Goal: Information Seeking & Learning: Learn about a topic

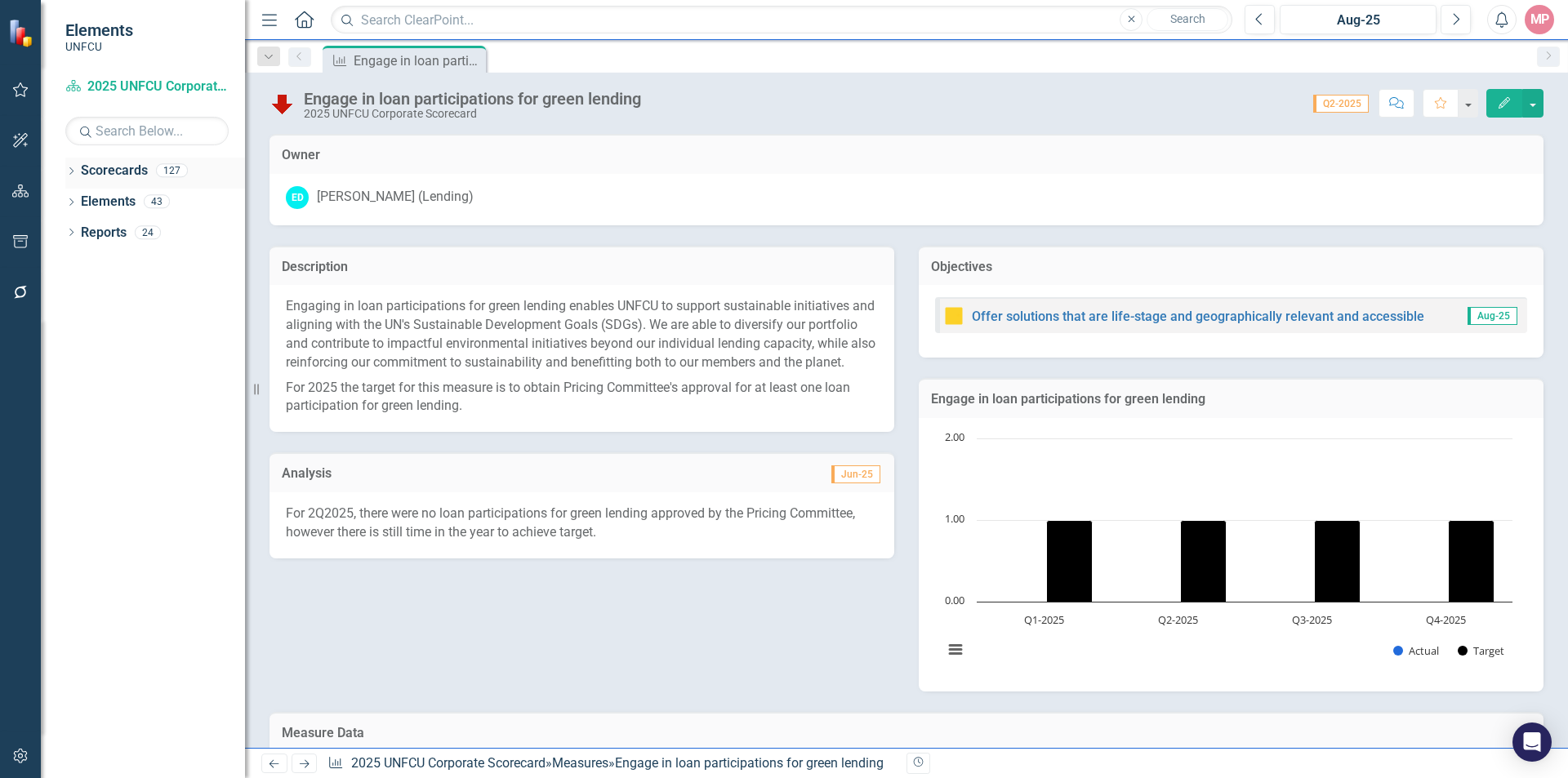
click at [75, 168] on icon "Dropdown" at bounding box center [71, 173] width 11 height 9
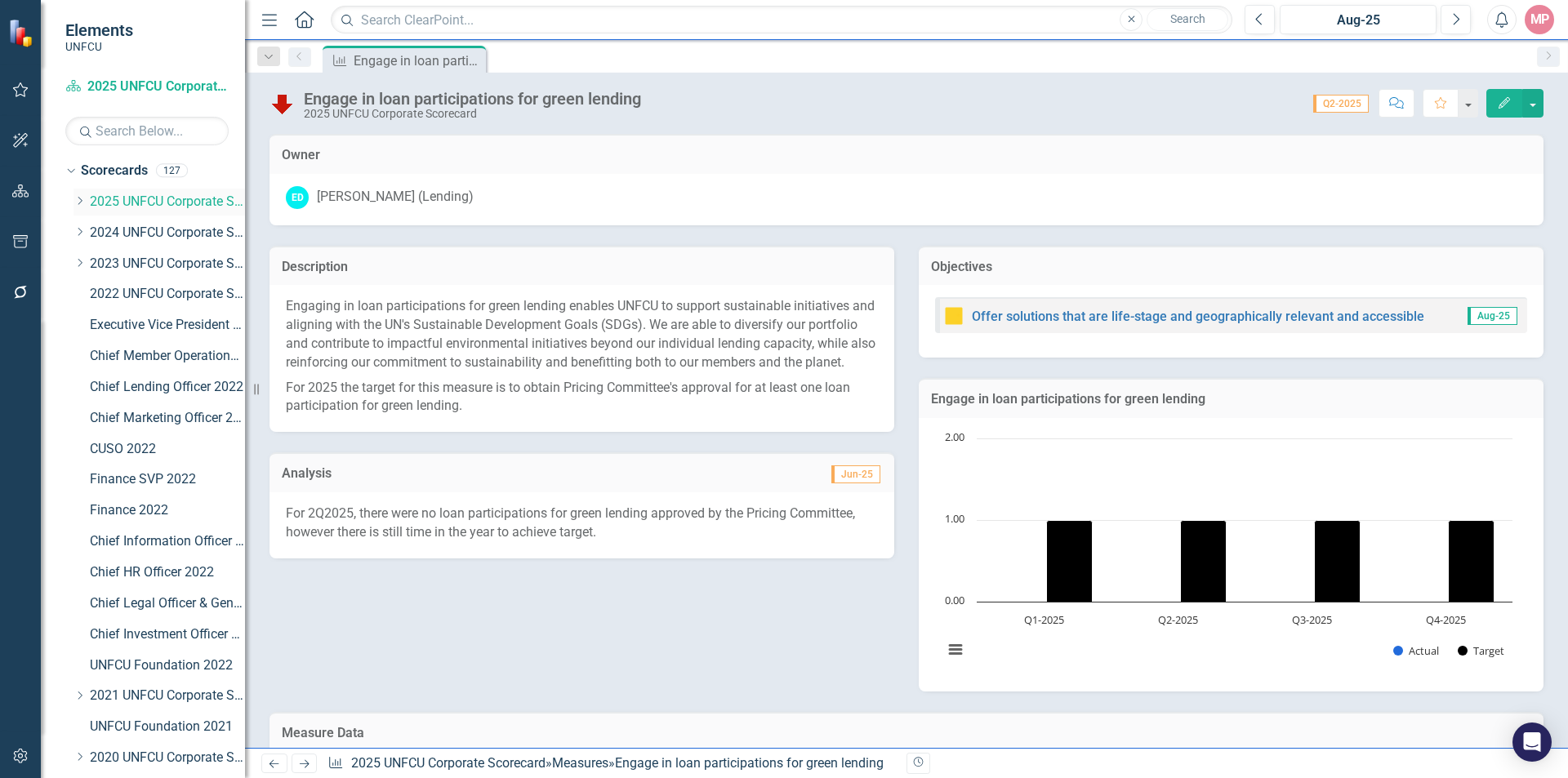
click at [161, 206] on link "2025 UNFCU Corporate Scorecard" at bounding box center [168, 202] width 155 height 19
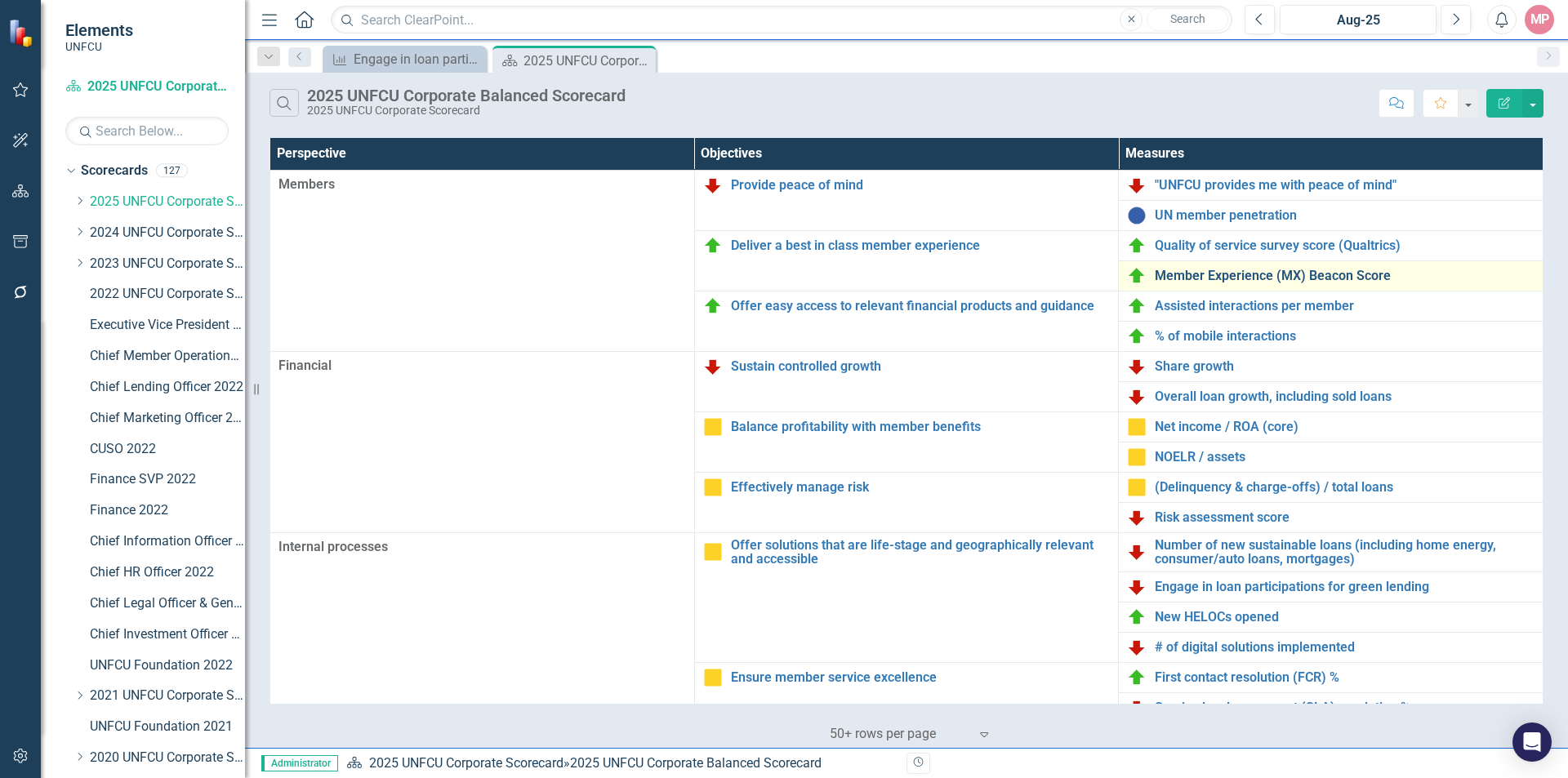
click at [1262, 281] on link "Member Experience (MX) Beacon Score" at bounding box center [1344, 276] width 380 height 15
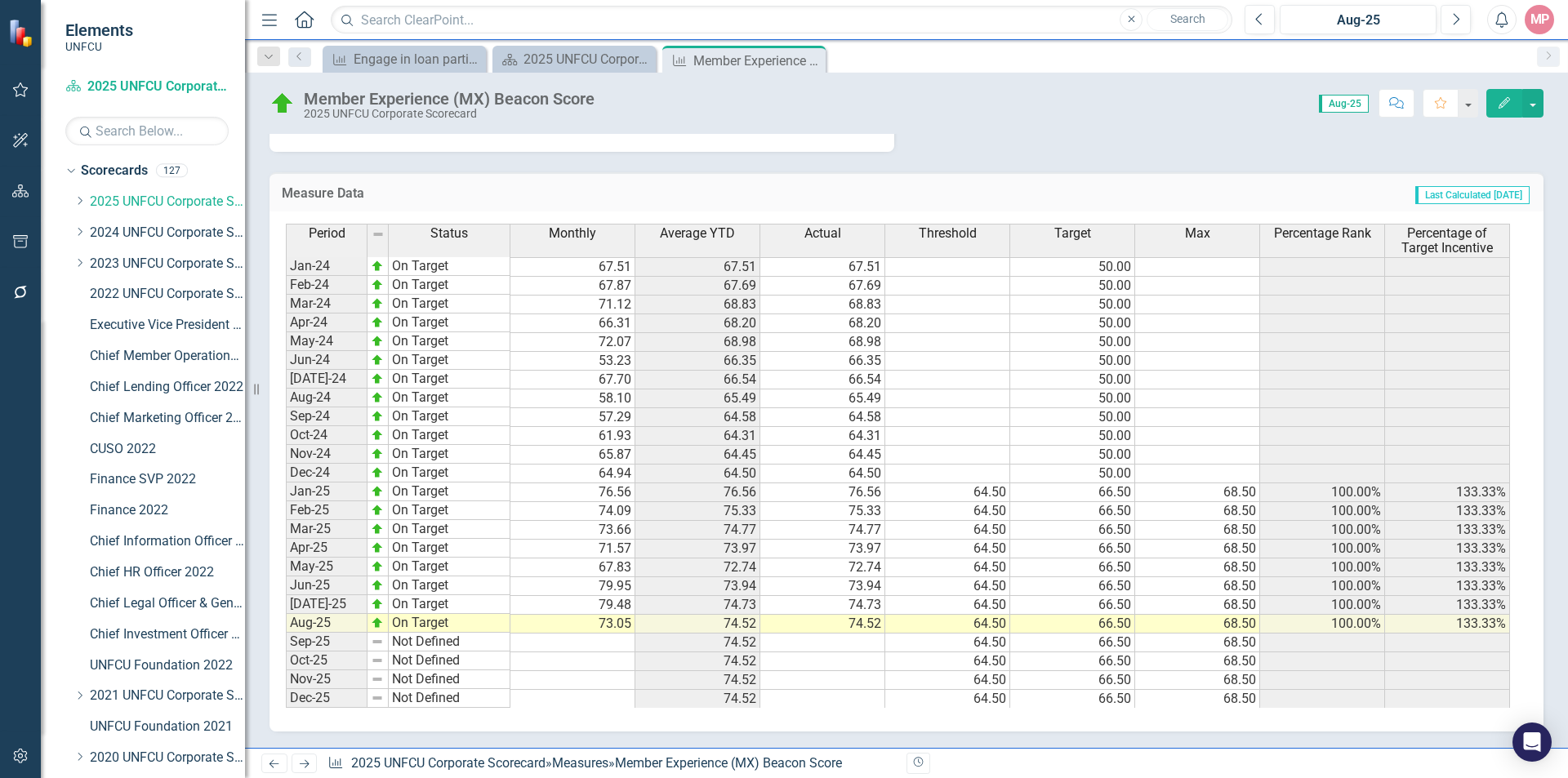
scroll to position [902, 0]
drag, startPoint x: 805, startPoint y: 59, endPoint x: 711, endPoint y: 53, distance: 94.2
click at [0, 0] on icon "Close" at bounding box center [0, 0] width 0 height 0
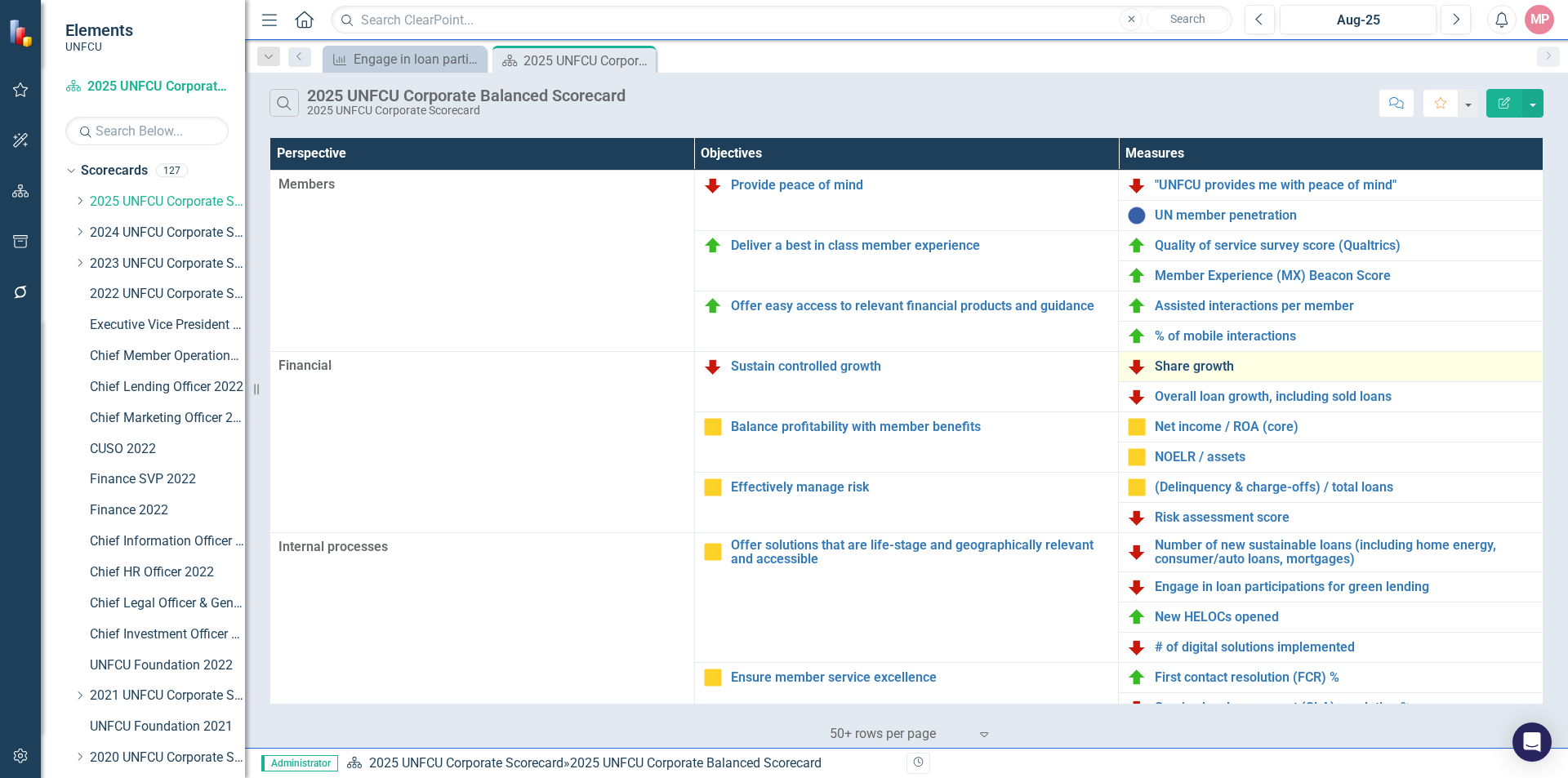
click at [1184, 363] on link "Share growth" at bounding box center [1344, 366] width 380 height 15
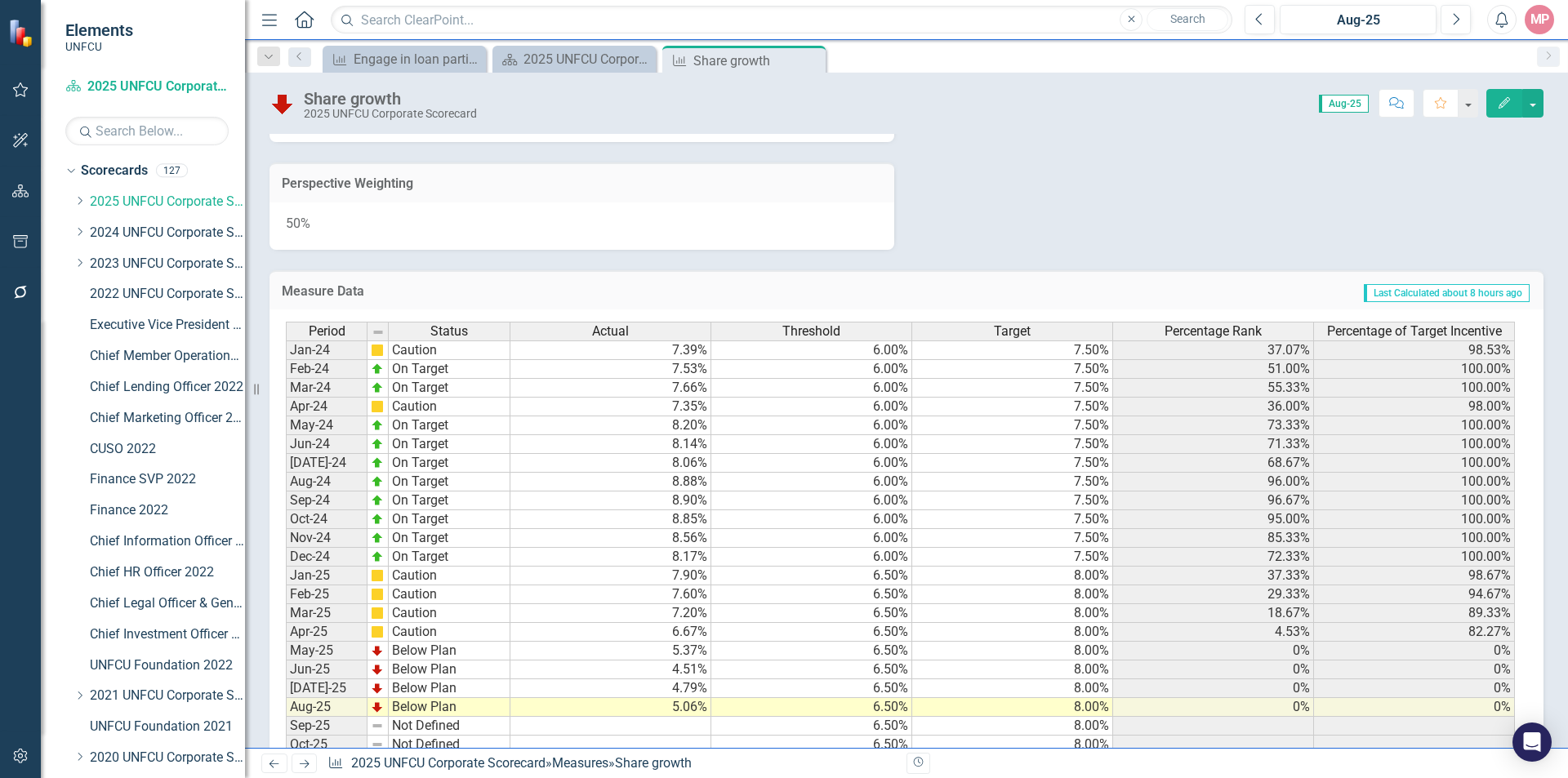
scroll to position [676, 0]
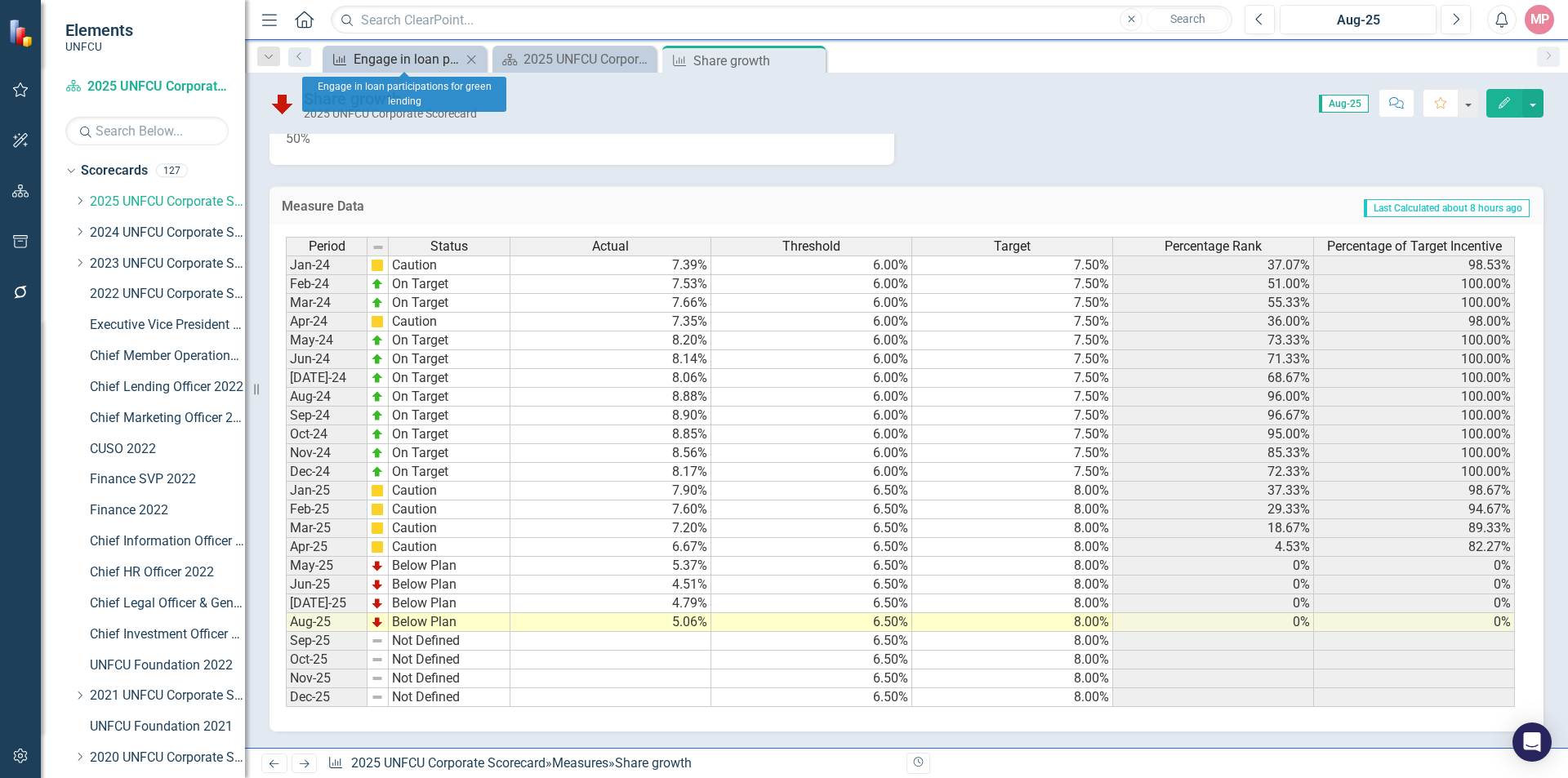
click at [425, 65] on div "Engage in loan participations for green lending" at bounding box center [407, 59] width 108 height 20
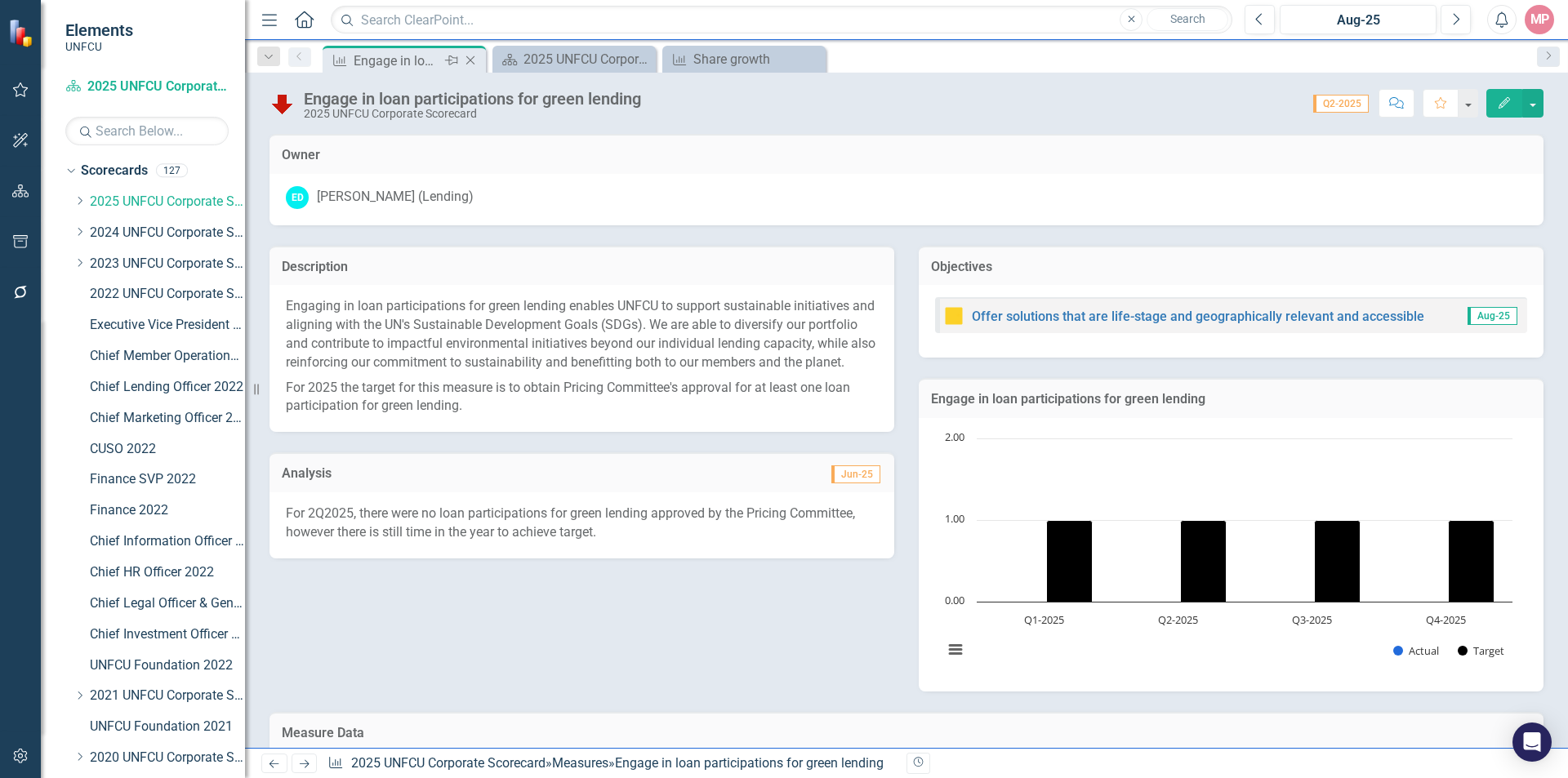
click at [474, 57] on icon "Close" at bounding box center [470, 60] width 17 height 13
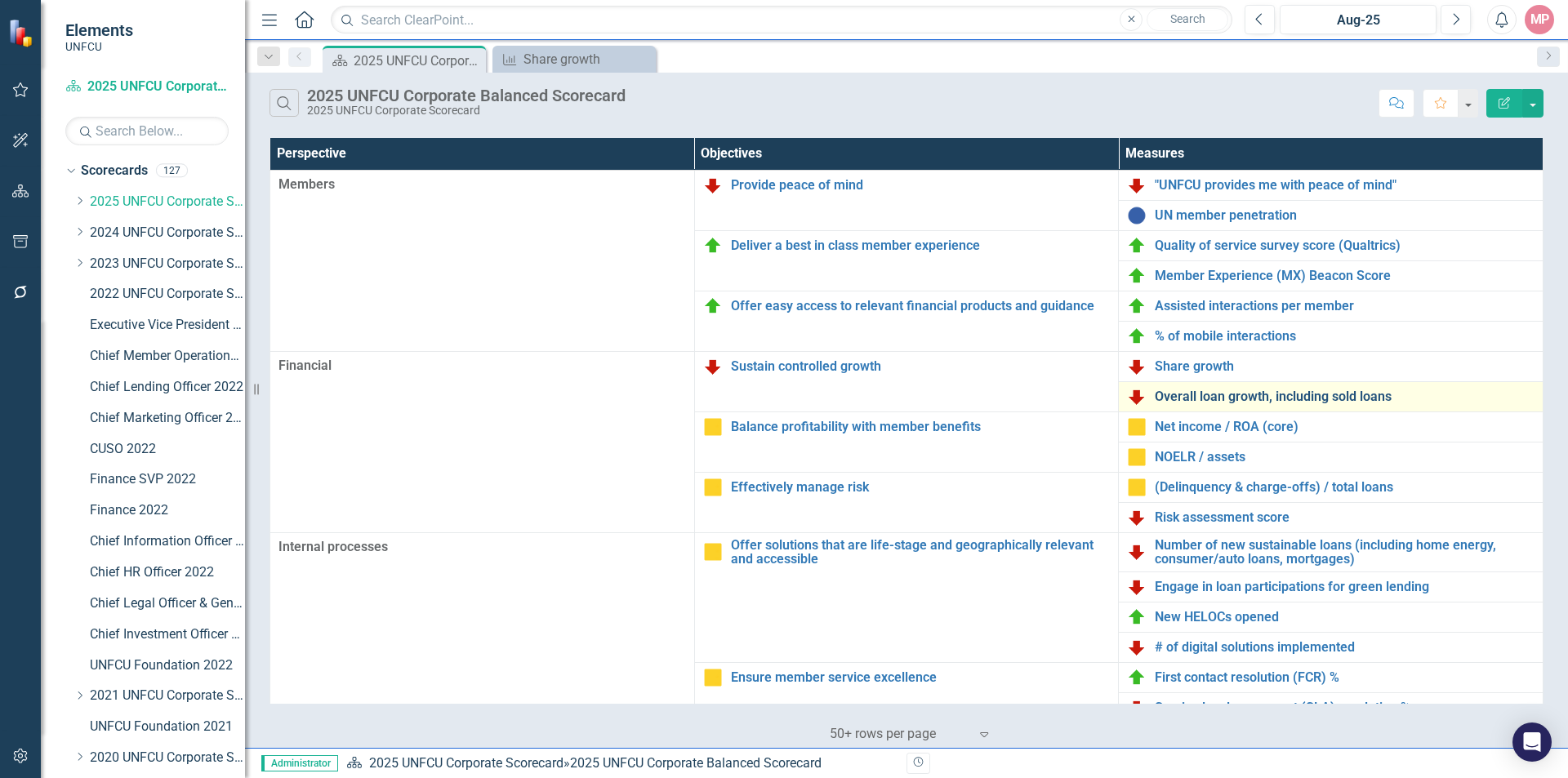
click at [1213, 397] on link "Overall loan growth, including sold loans" at bounding box center [1344, 397] width 380 height 15
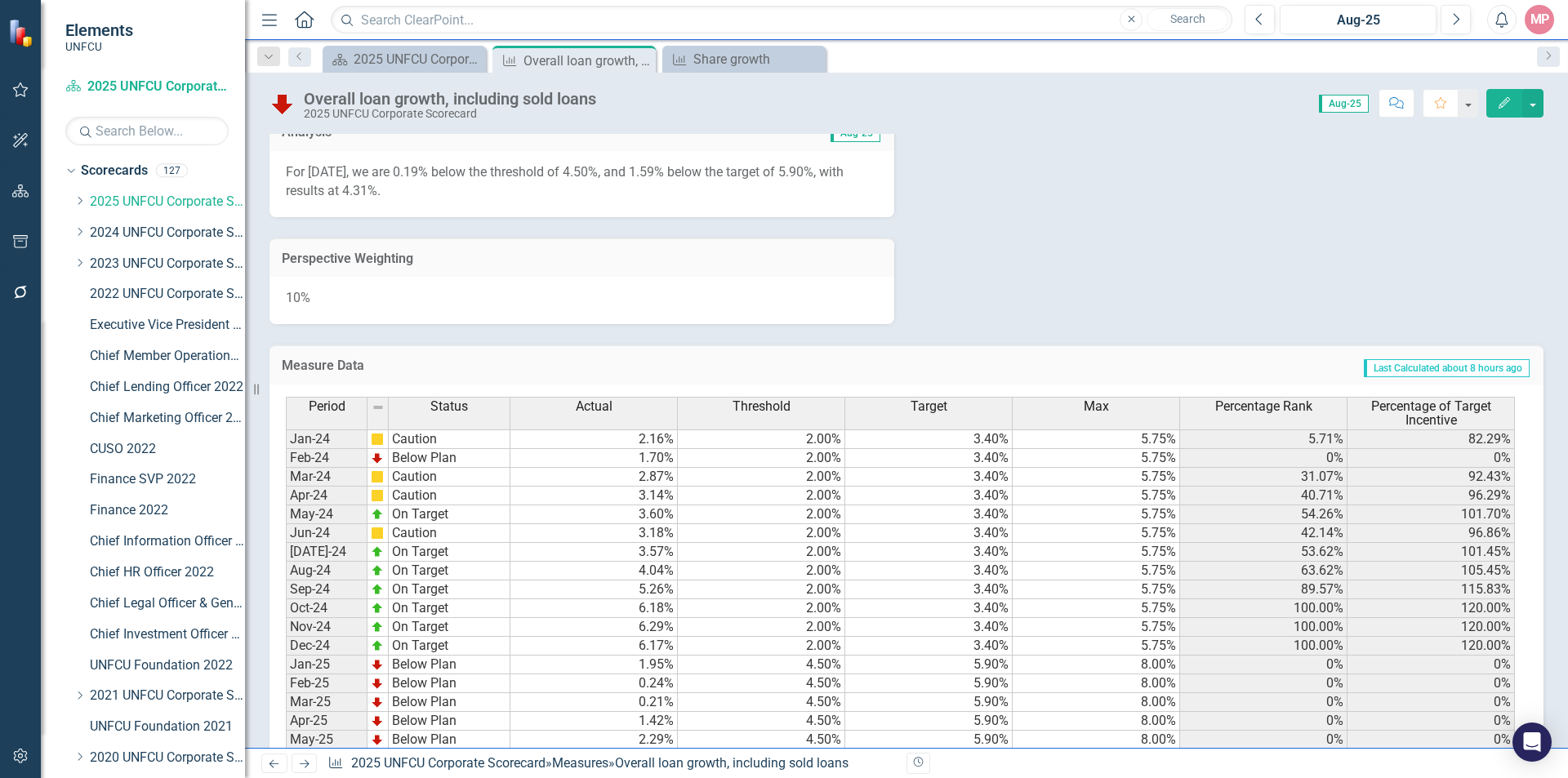
scroll to position [764, 0]
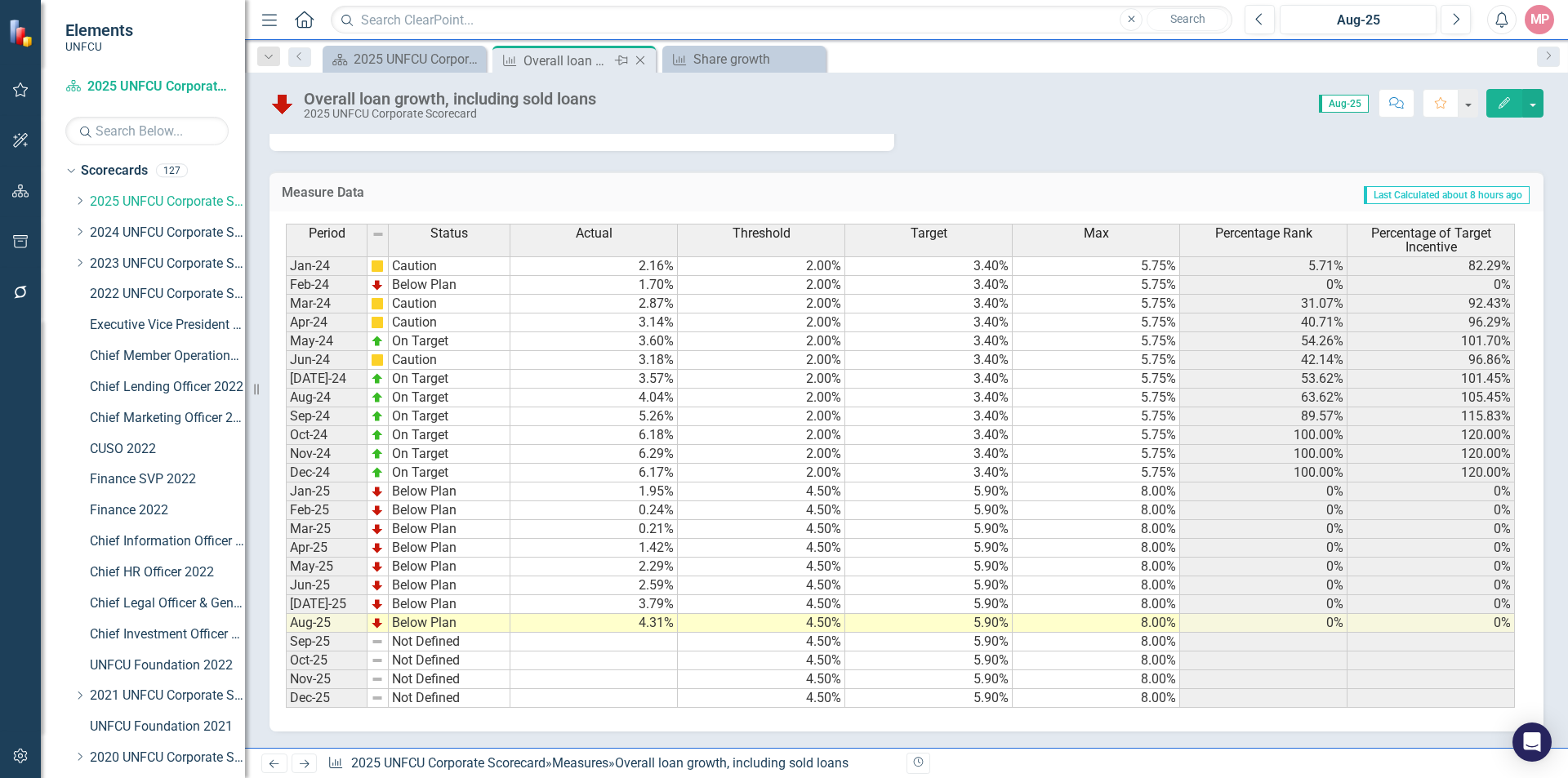
click at [643, 61] on icon "Close" at bounding box center [640, 60] width 17 height 13
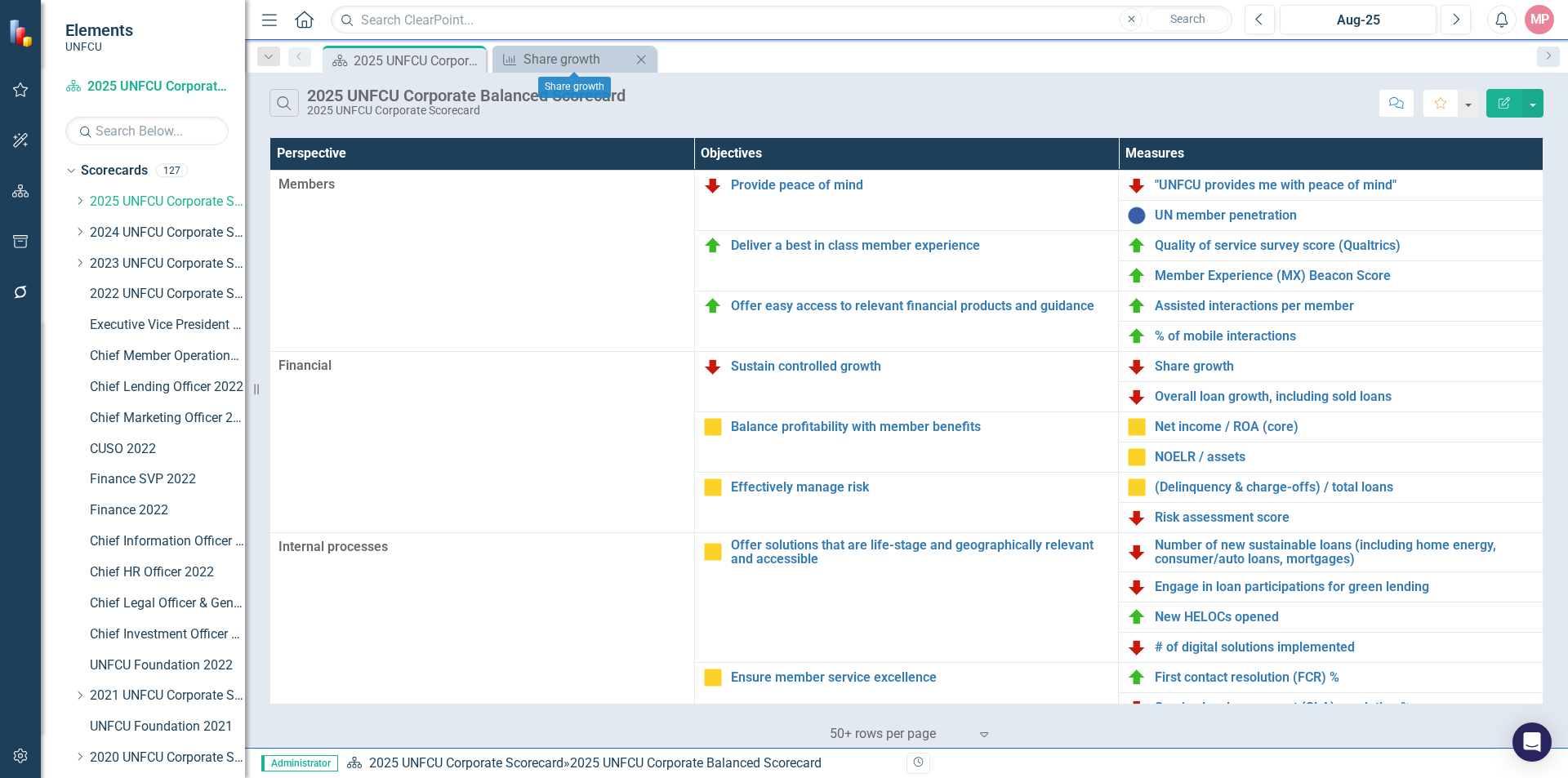
click at [645, 61] on icon "Close" at bounding box center [641, 59] width 17 height 13
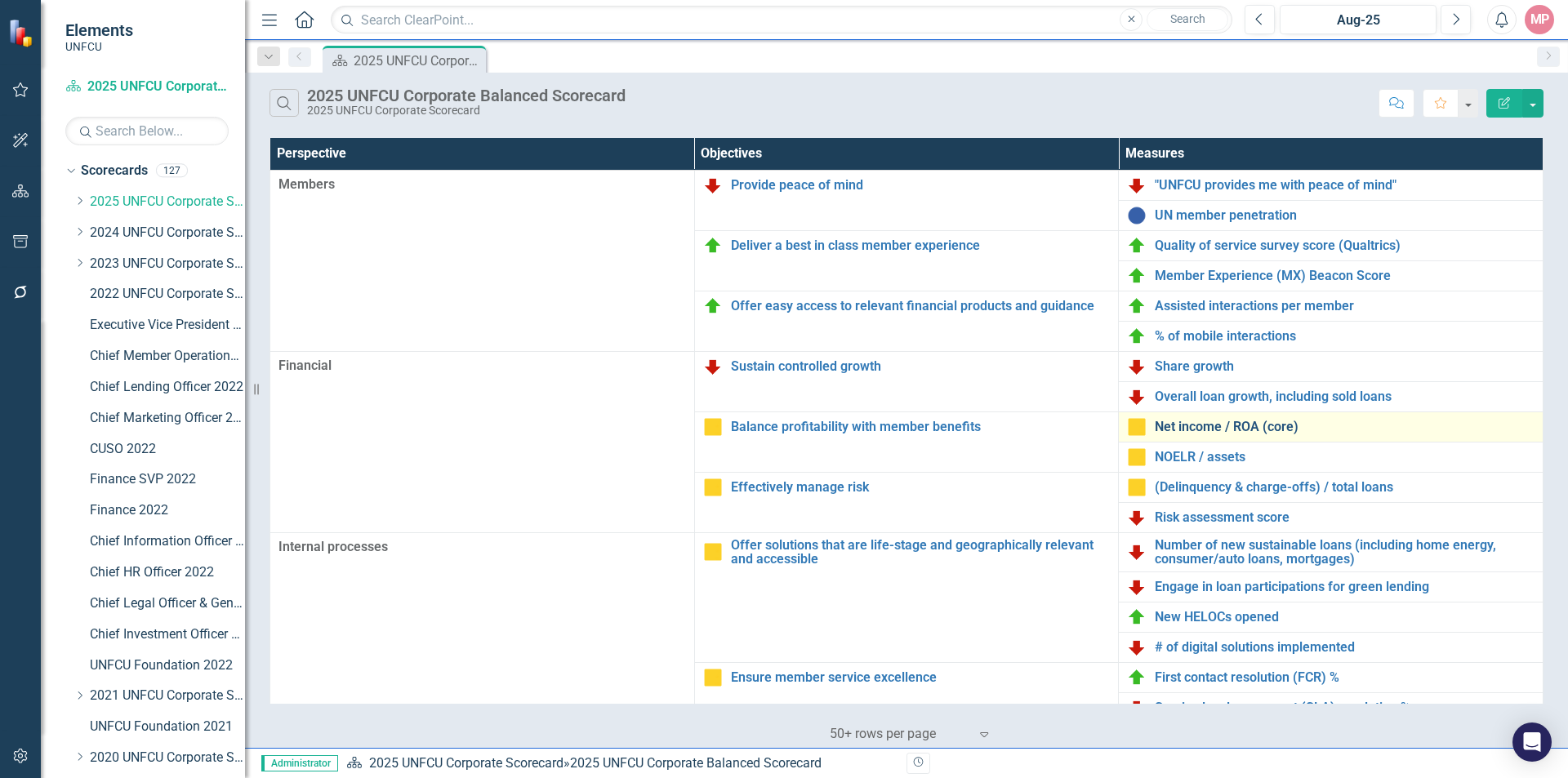
click at [1198, 424] on link "Net income / ROA (core)" at bounding box center [1344, 427] width 380 height 15
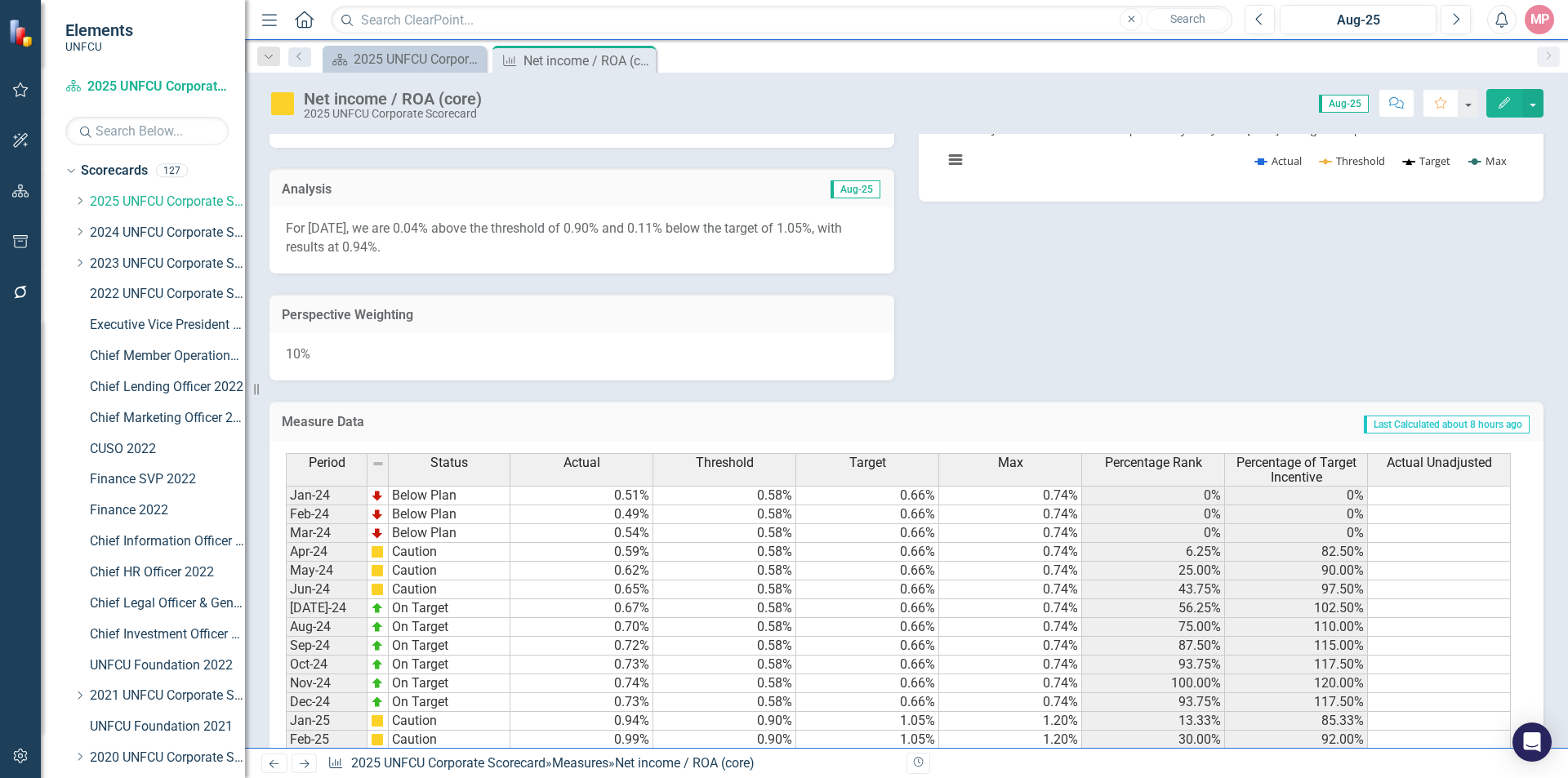
scroll to position [720, 0]
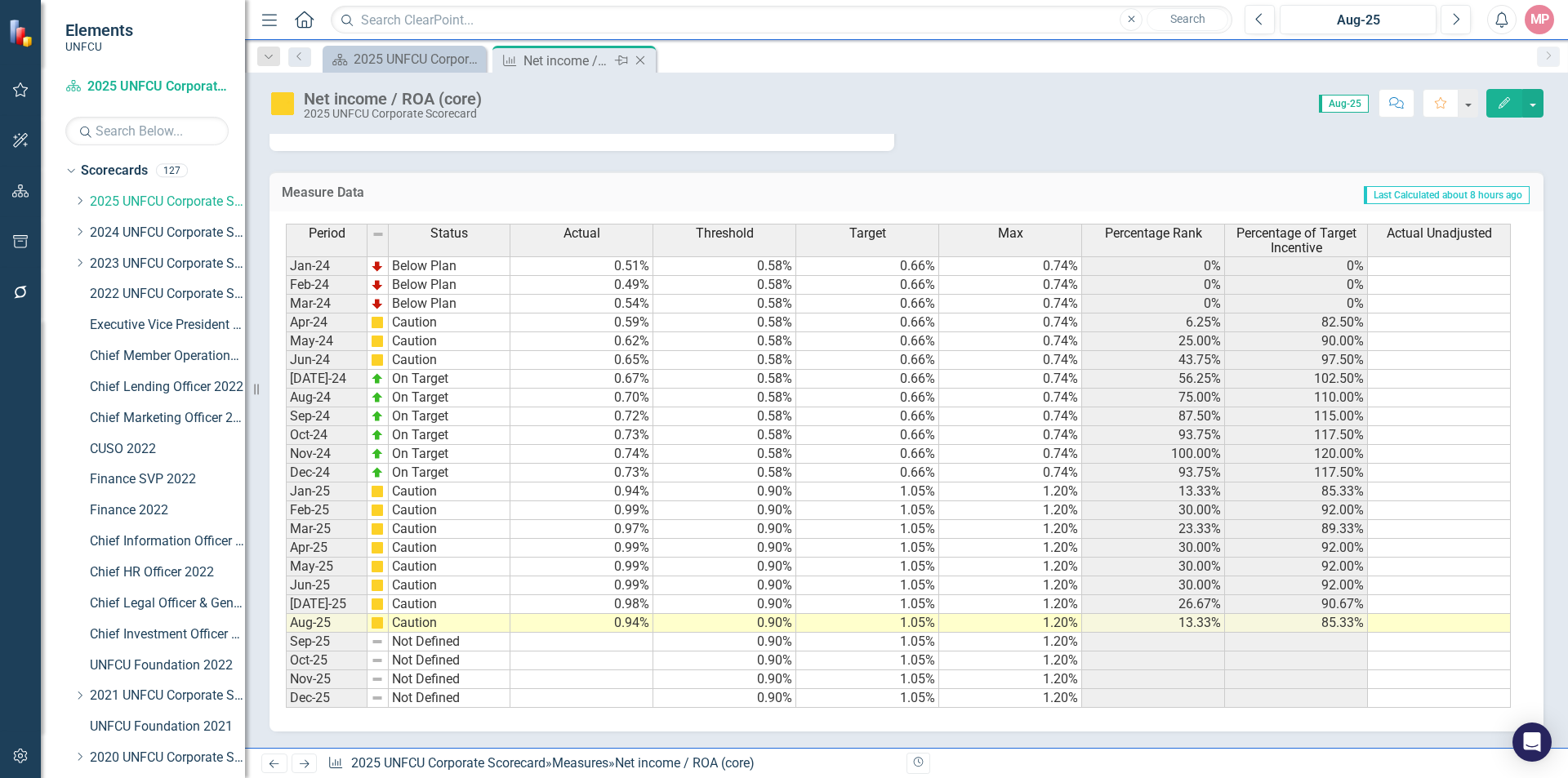
click at [646, 59] on icon "Close" at bounding box center [640, 60] width 17 height 13
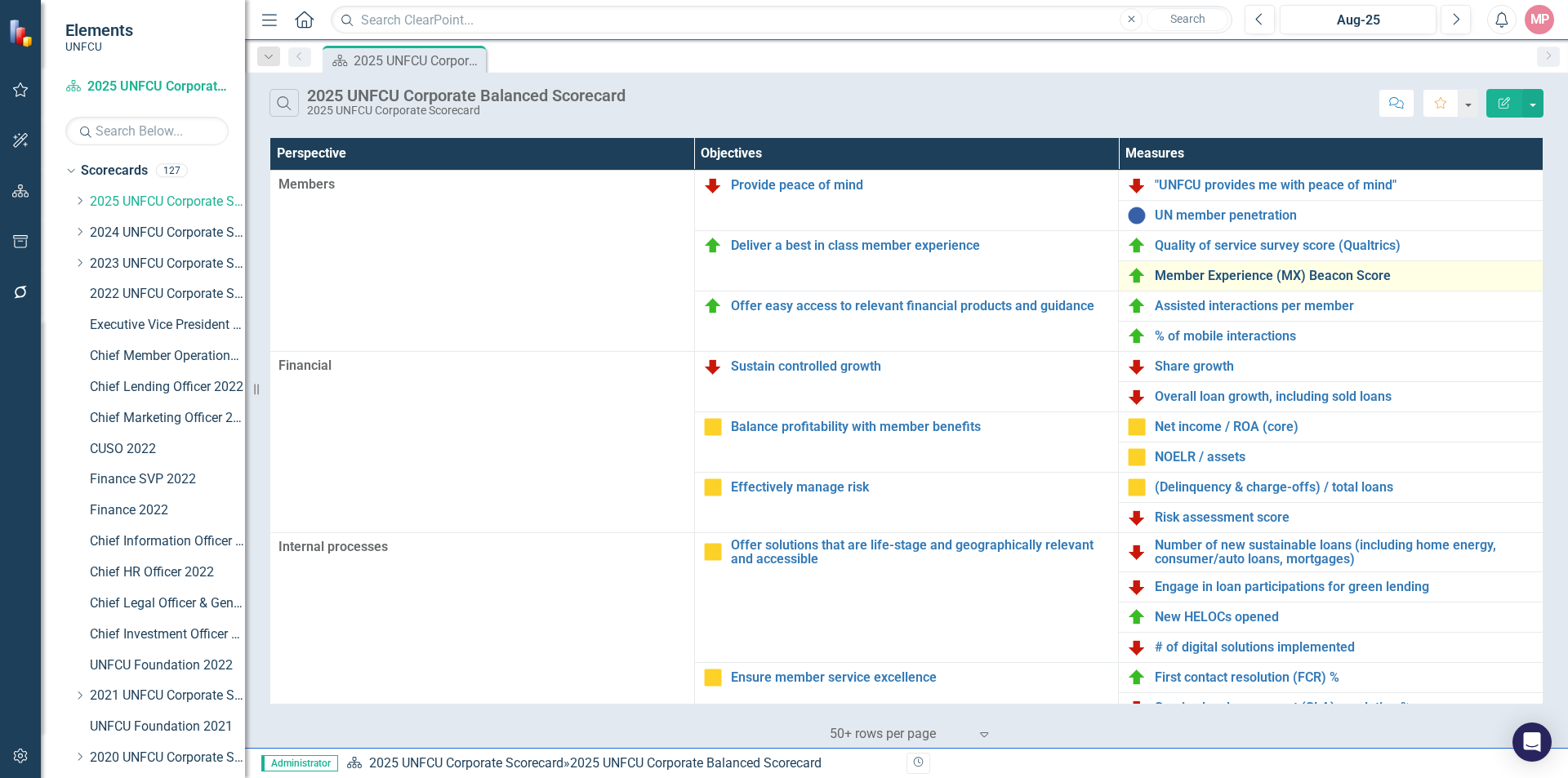
click at [1216, 281] on link "Member Experience (MX) Beacon Score" at bounding box center [1344, 276] width 380 height 15
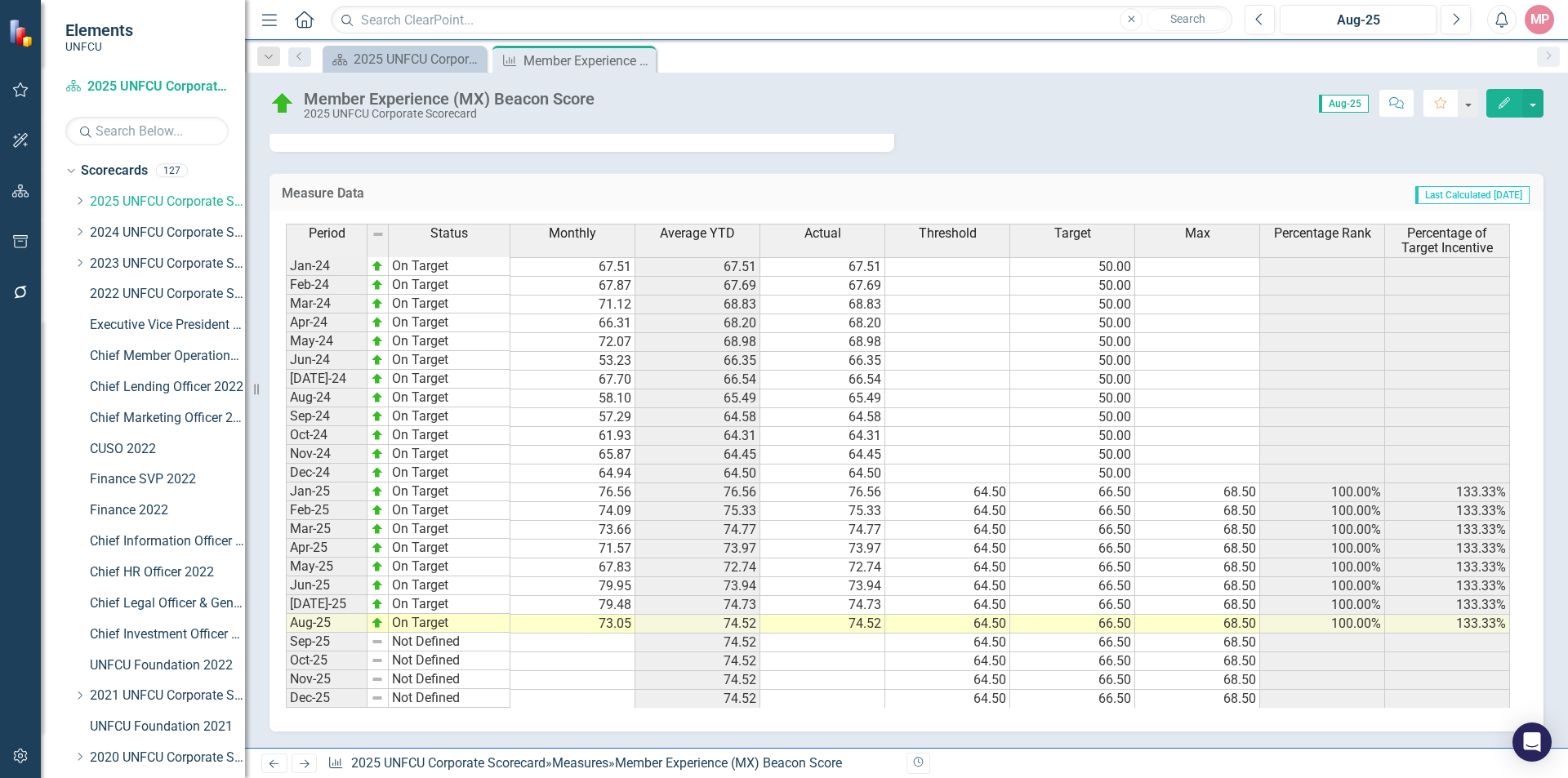
scroll to position [902, 0]
click at [0, 0] on icon "Close" at bounding box center [0, 0] width 0 height 0
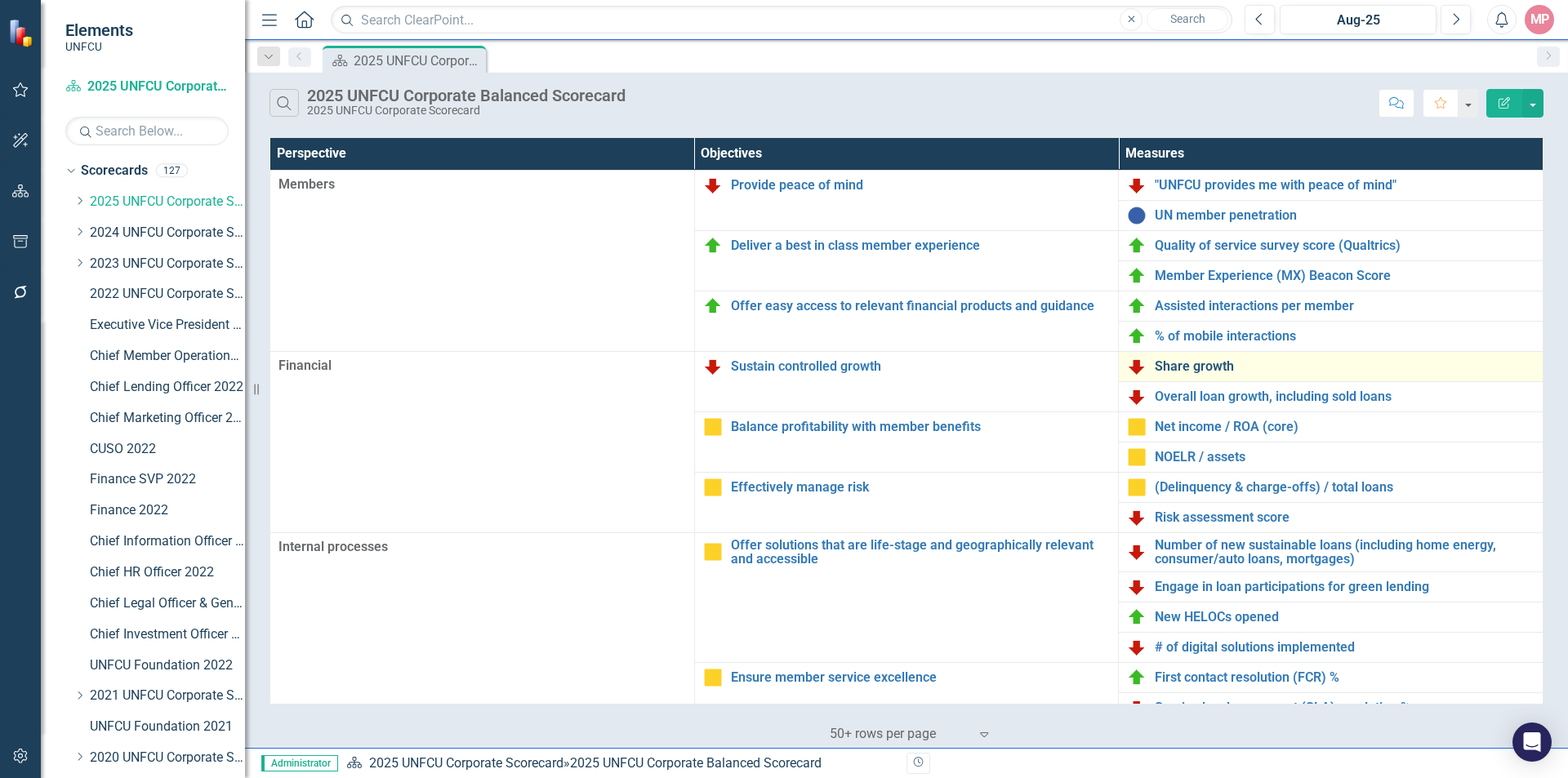
click at [1176, 363] on link "Share growth" at bounding box center [1344, 366] width 380 height 15
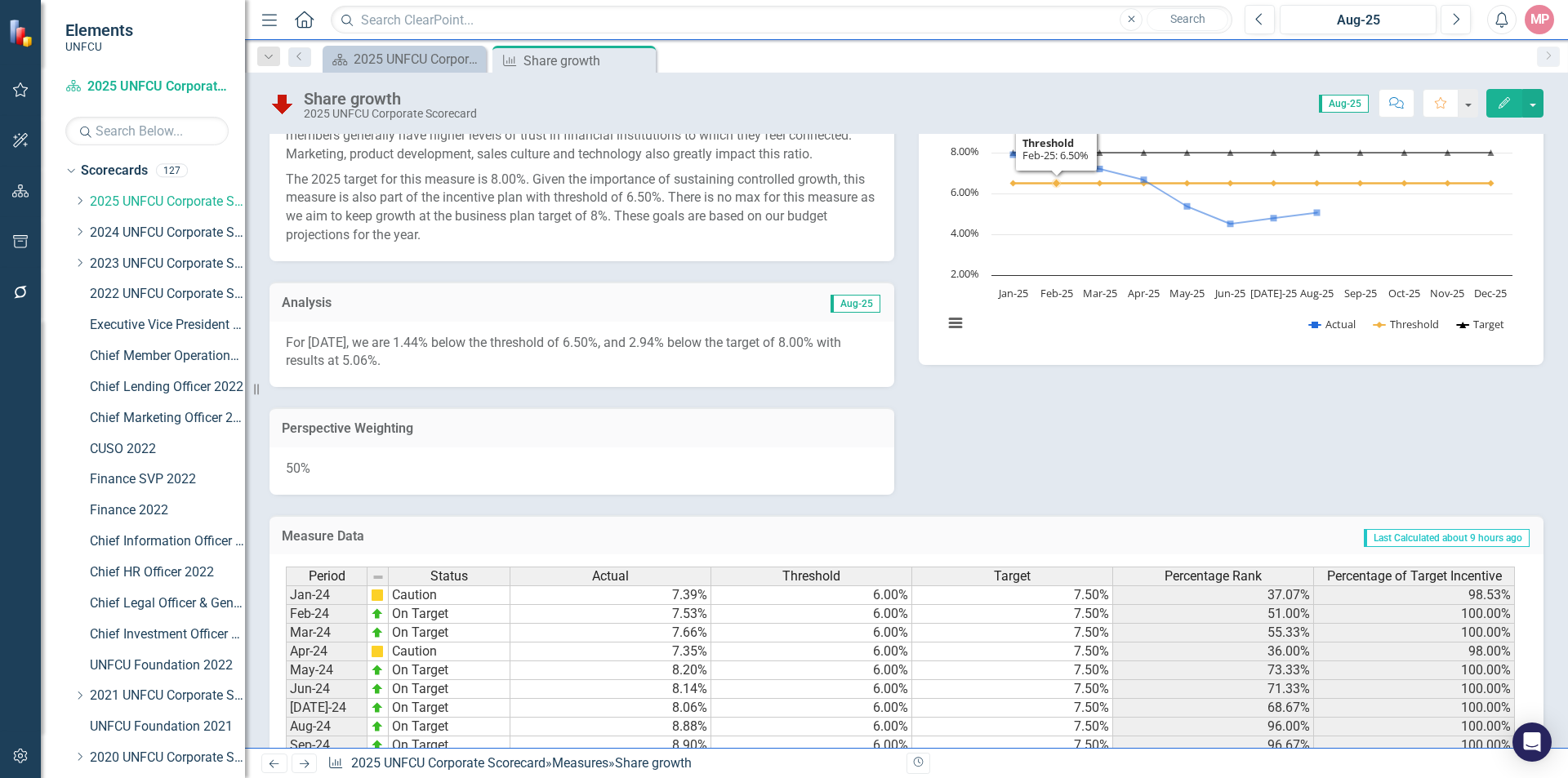
scroll to position [676, 0]
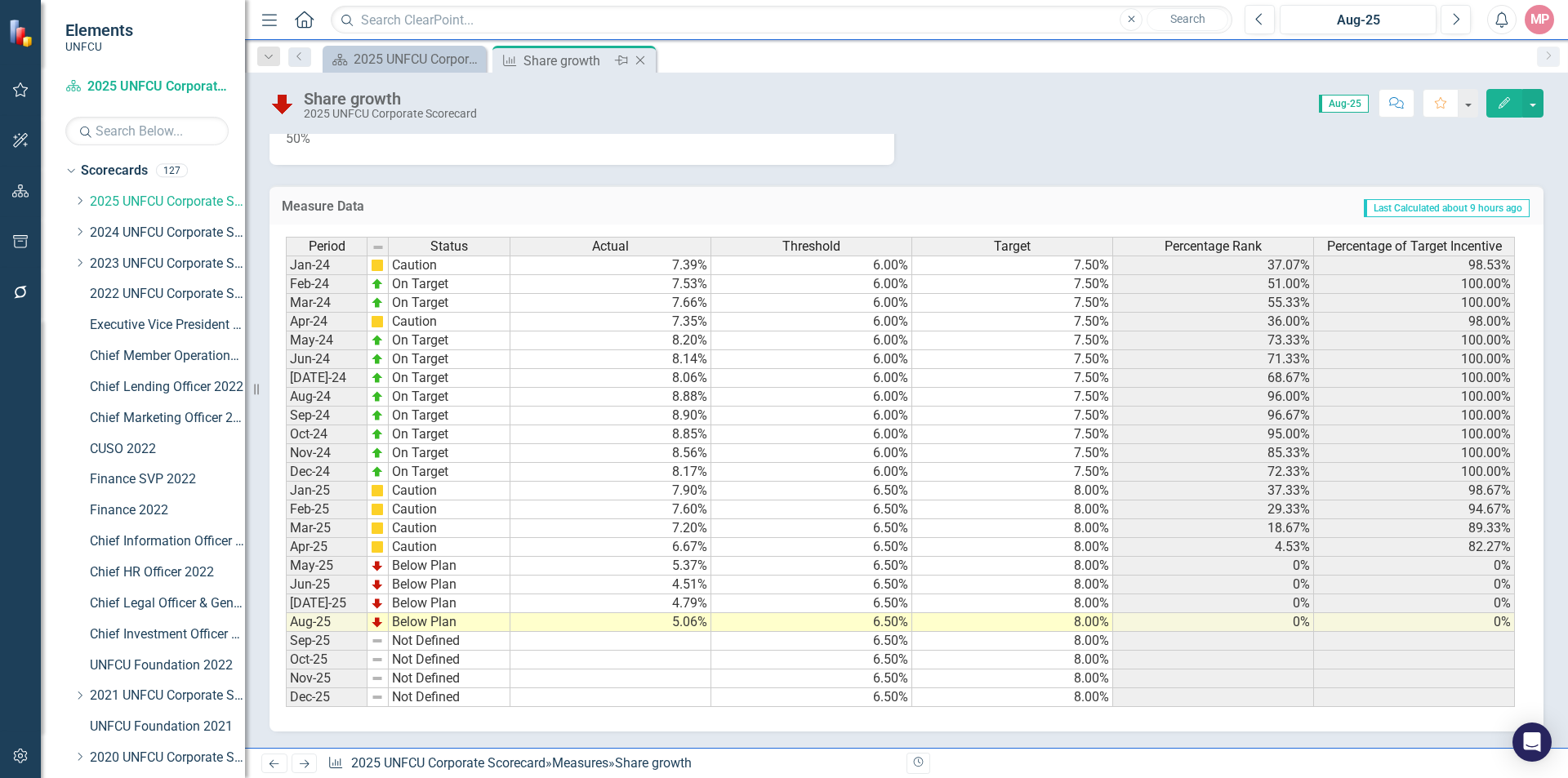
click at [641, 61] on icon at bounding box center [640, 61] width 9 height 9
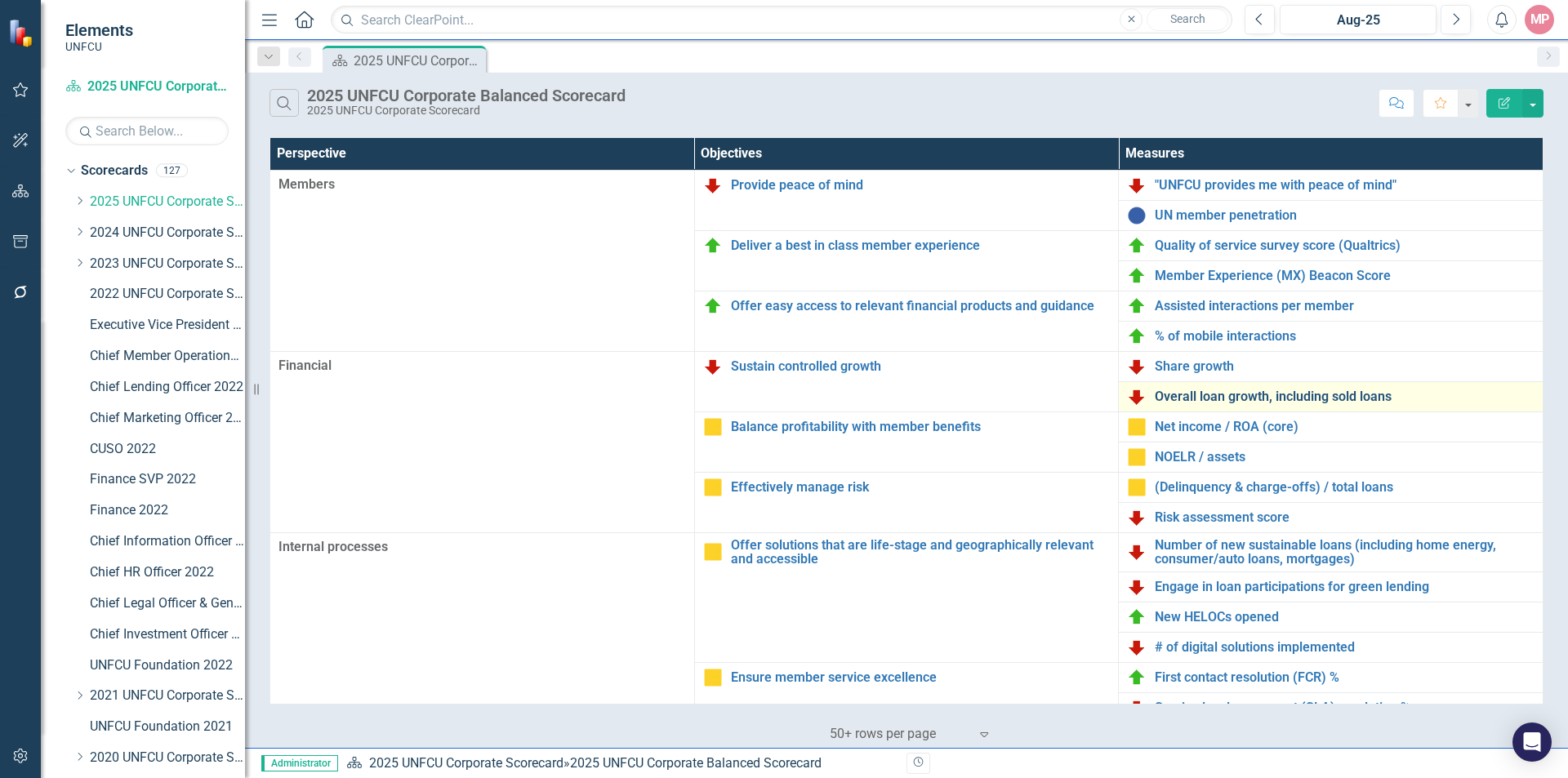
click at [1254, 393] on link "Overall loan growth, including sold loans" at bounding box center [1344, 397] width 380 height 15
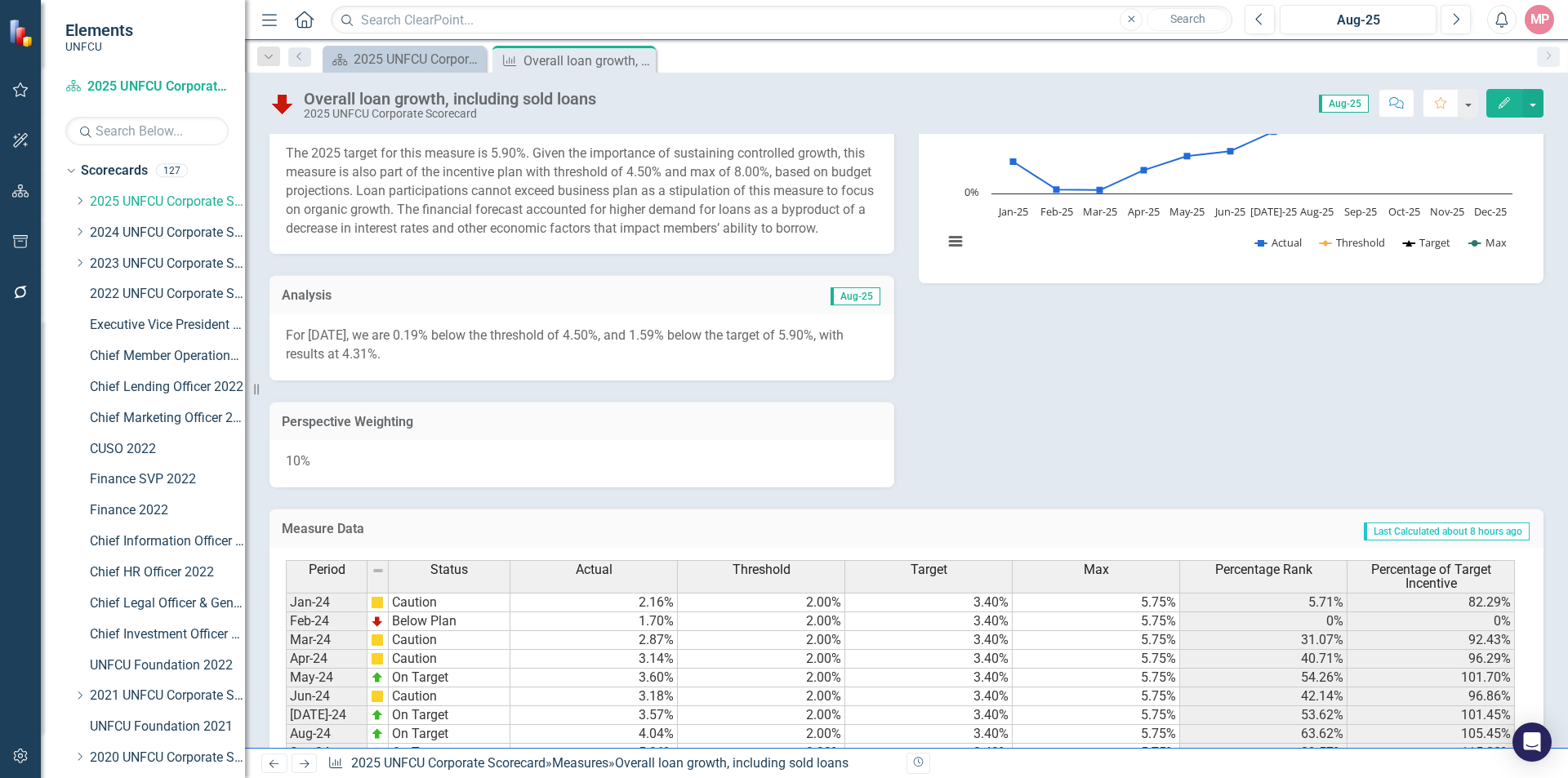
scroll to position [735, 0]
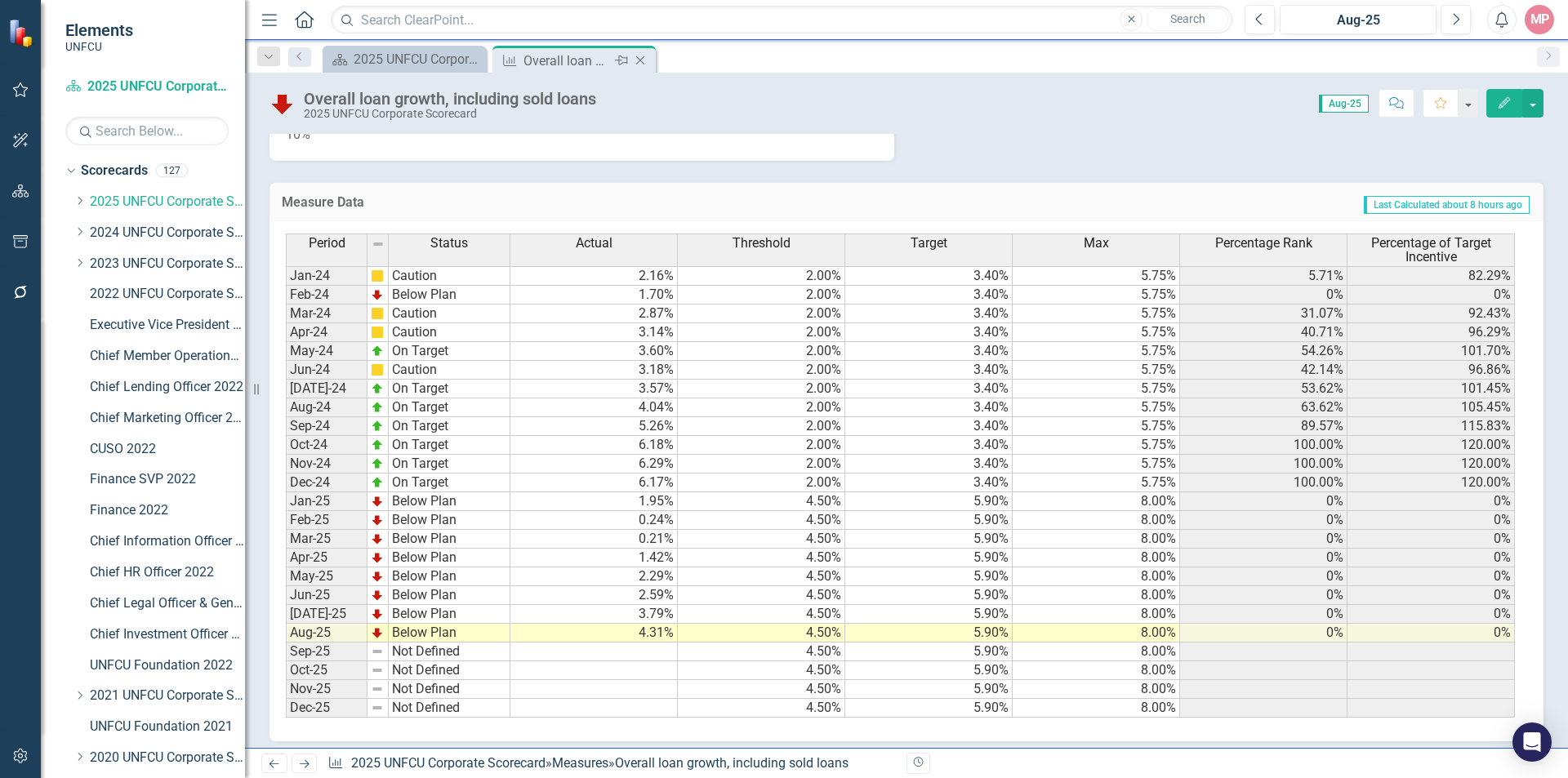
click at [642, 57] on icon "Close" at bounding box center [640, 60] width 17 height 13
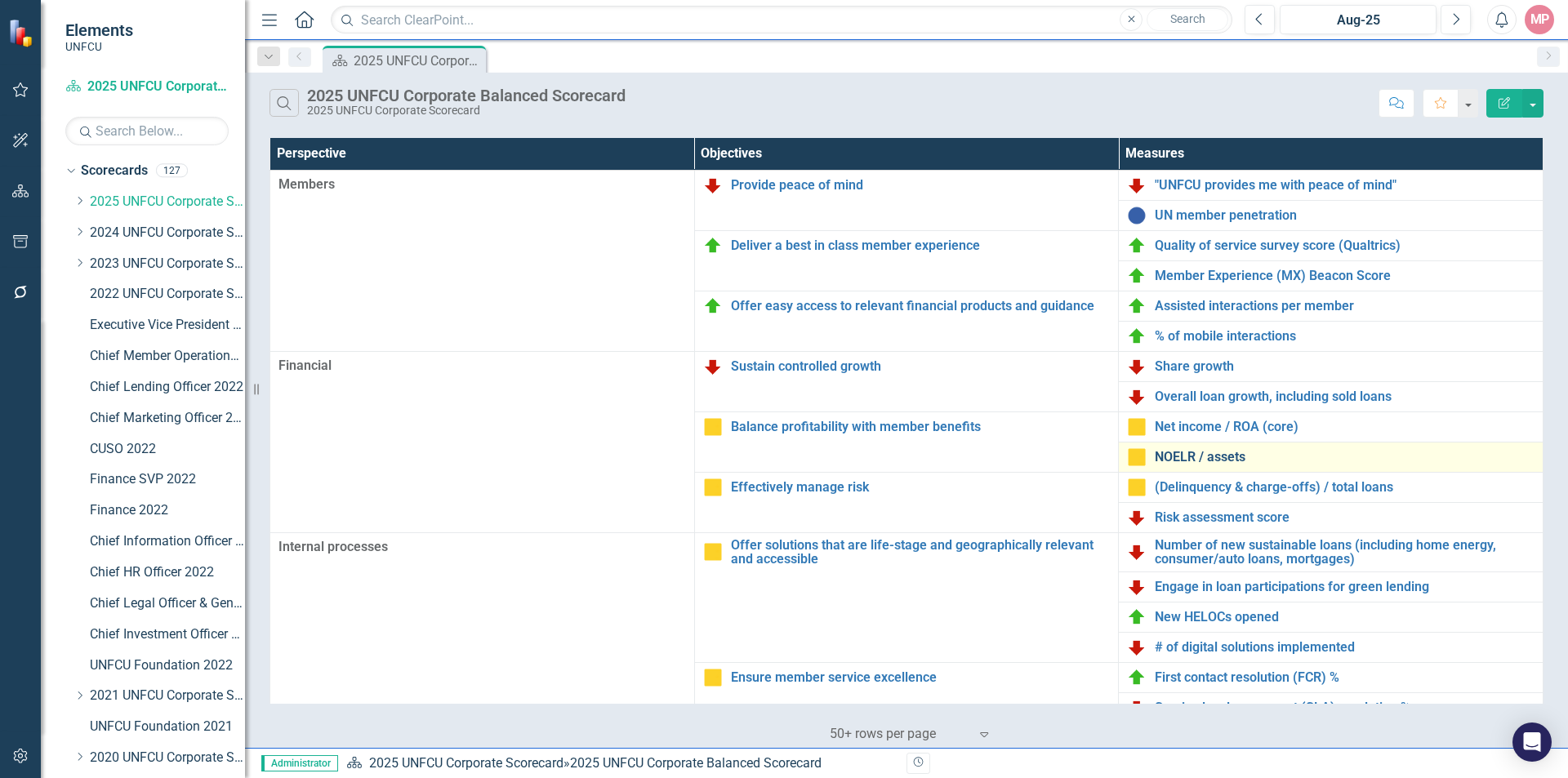
click at [1224, 455] on link "NOELR / assets" at bounding box center [1344, 457] width 380 height 15
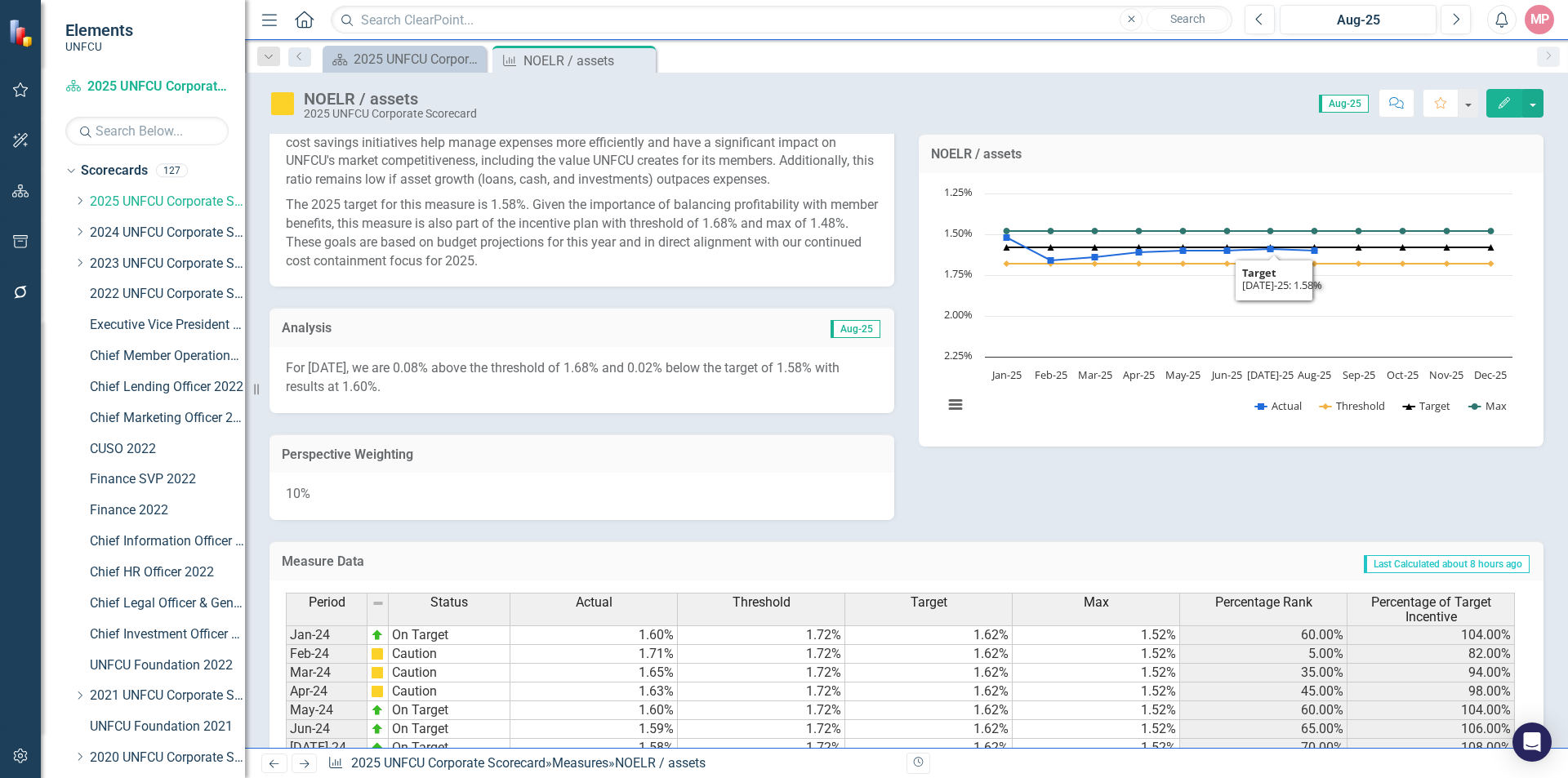
scroll to position [614, 0]
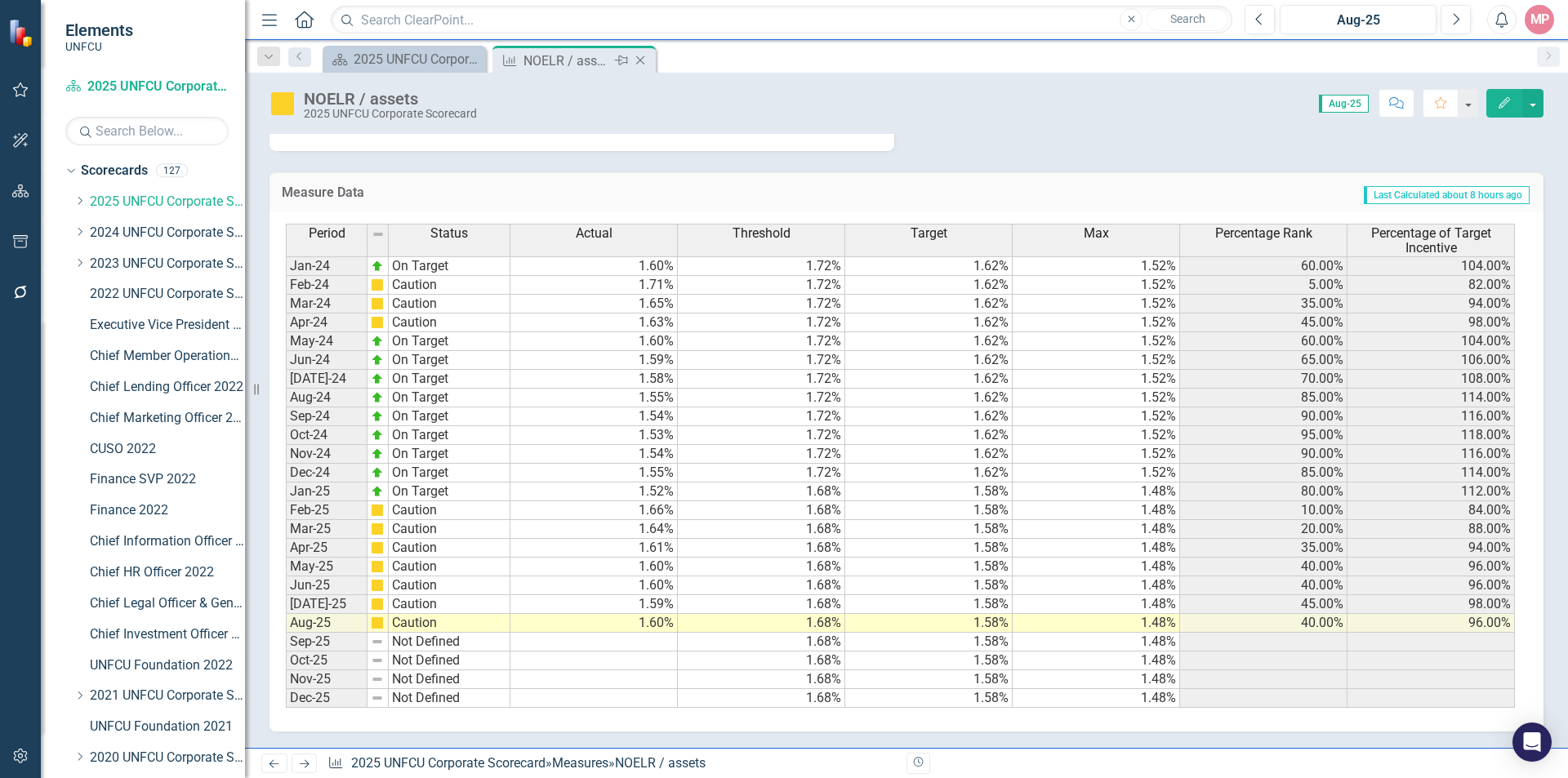
click at [641, 57] on icon "Close" at bounding box center [640, 60] width 17 height 13
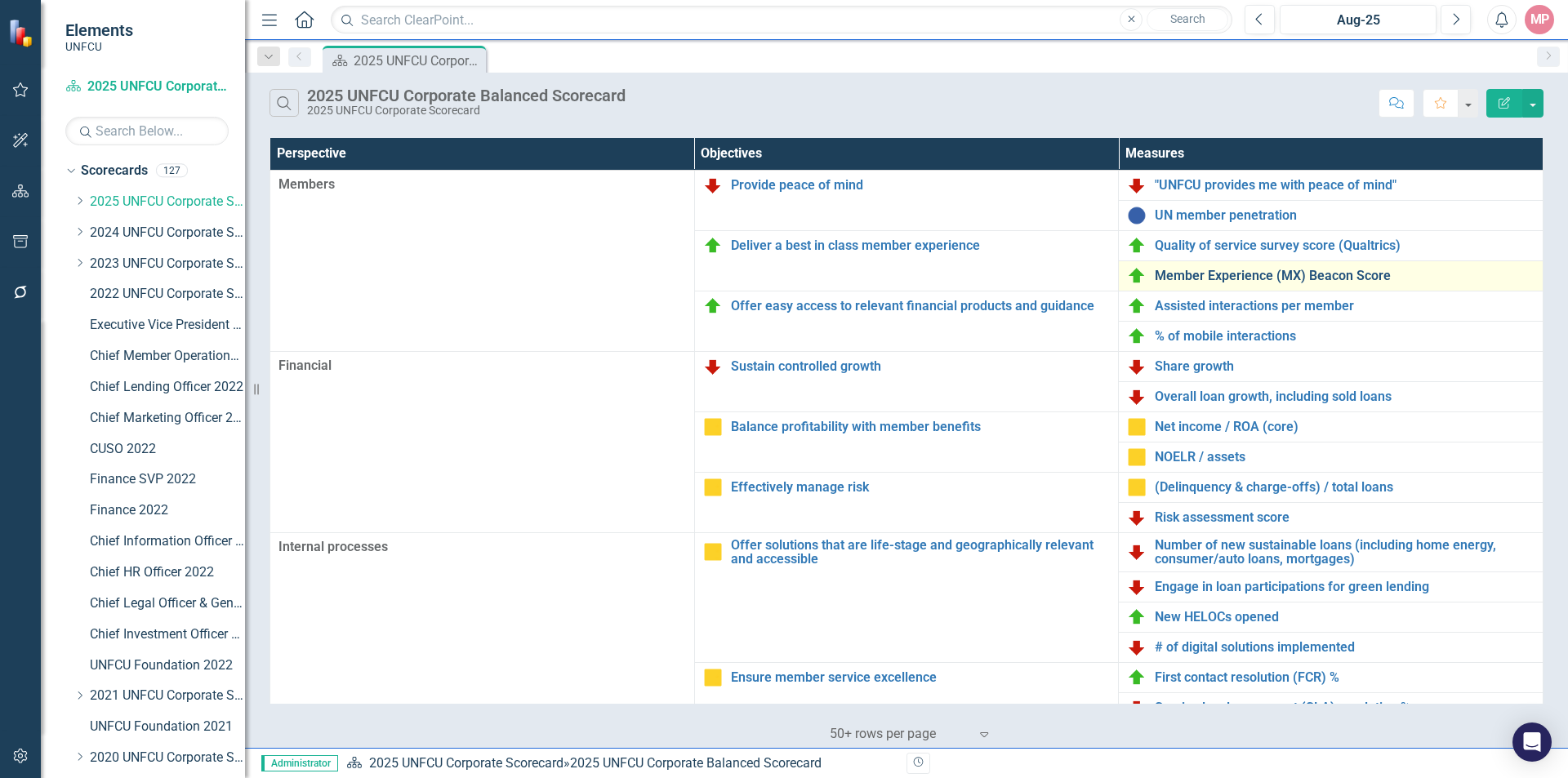
click at [1275, 272] on link "Member Experience (MX) Beacon Score" at bounding box center [1344, 276] width 380 height 15
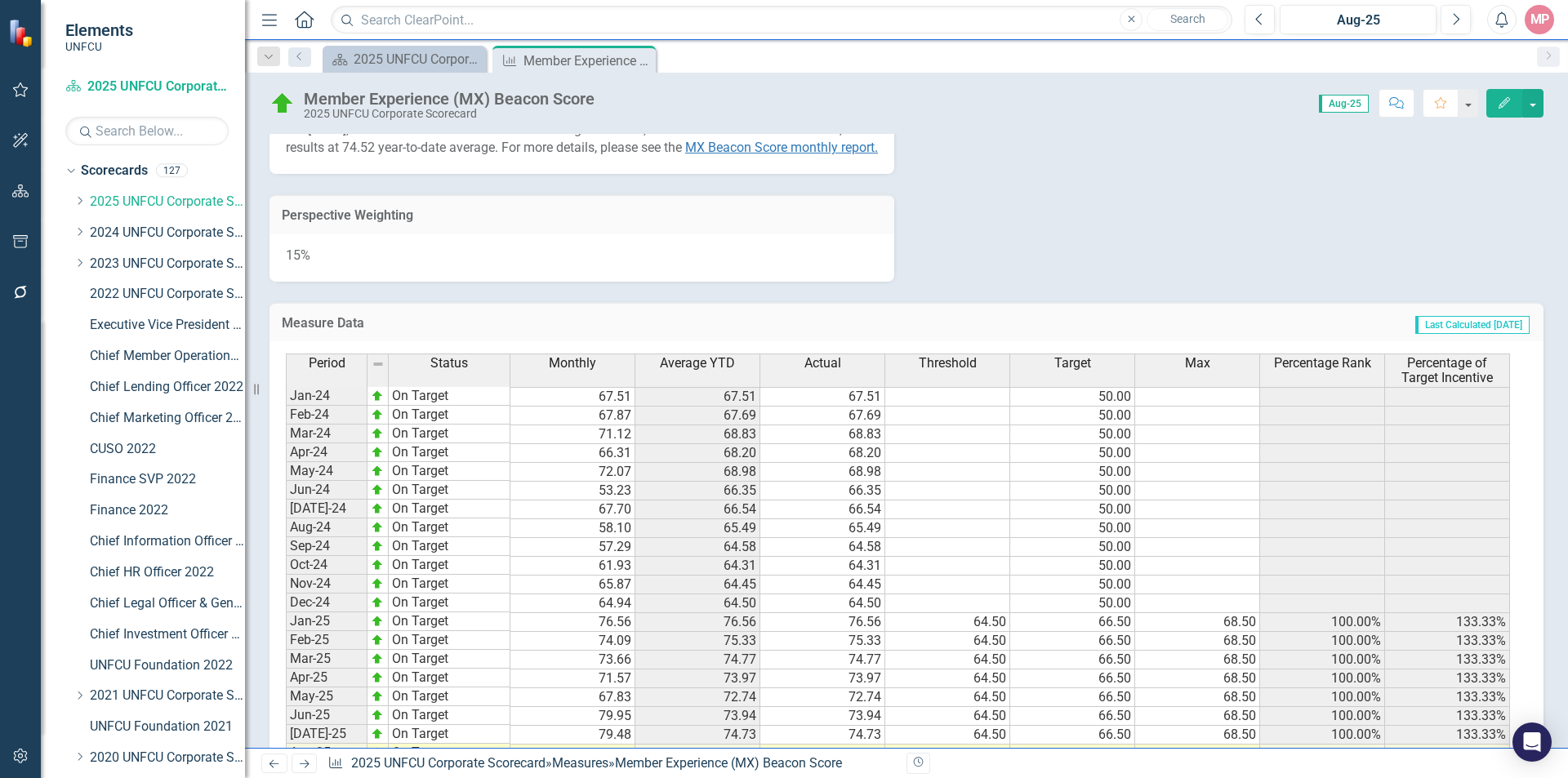
scroll to position [902, 0]
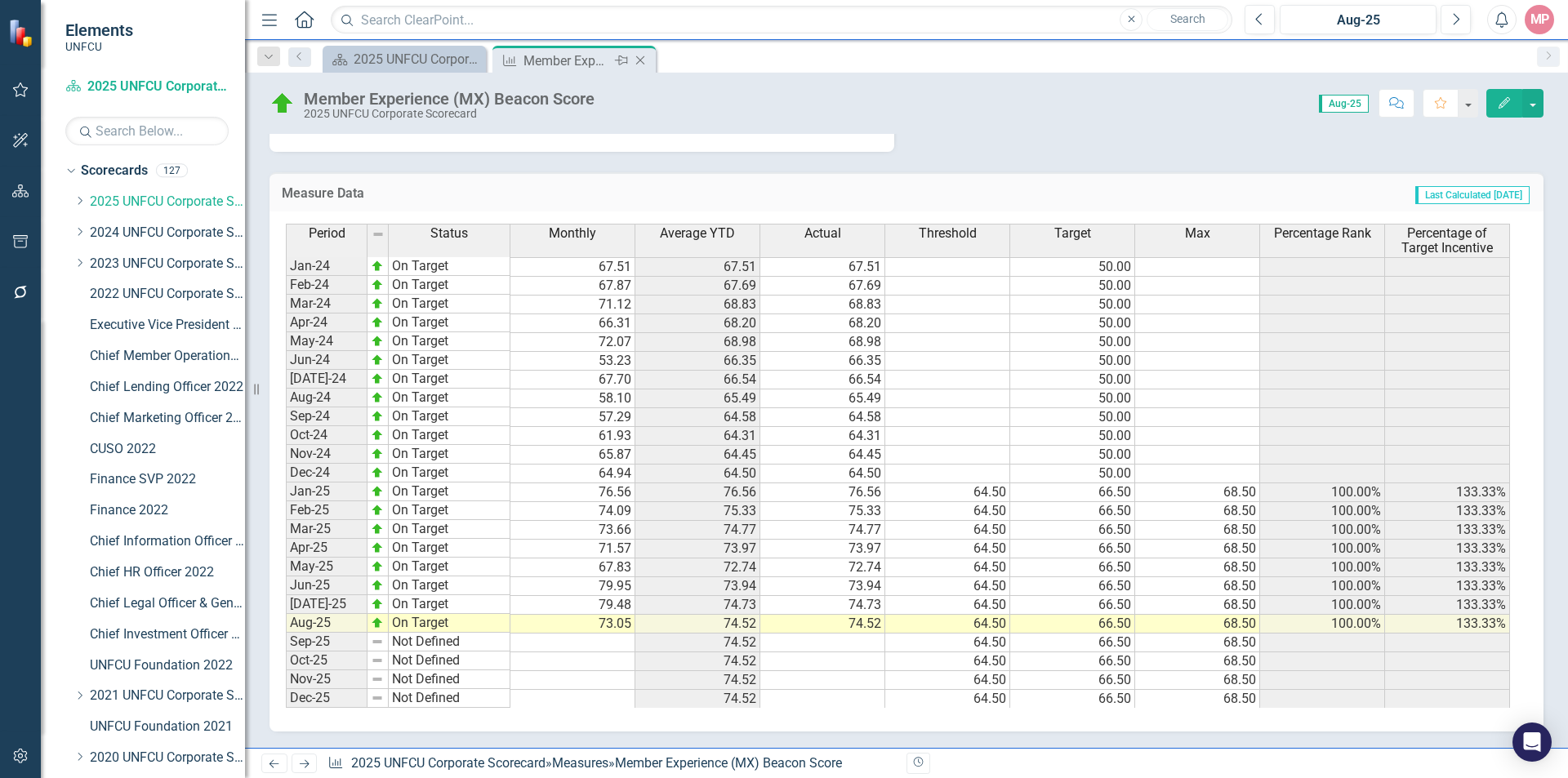
click at [645, 58] on icon "Close" at bounding box center [640, 60] width 17 height 13
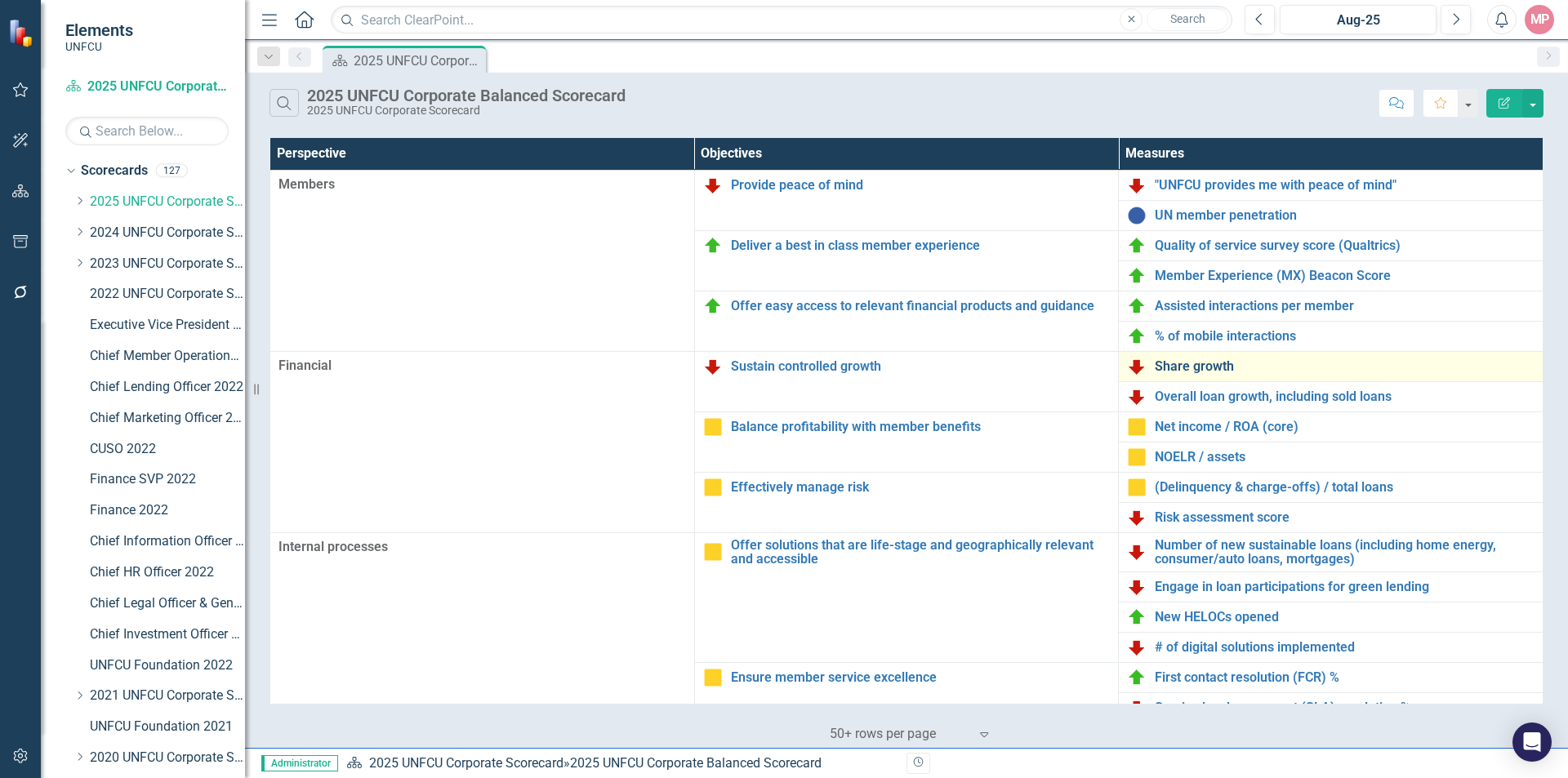
click at [1194, 368] on link "Share growth" at bounding box center [1344, 366] width 380 height 15
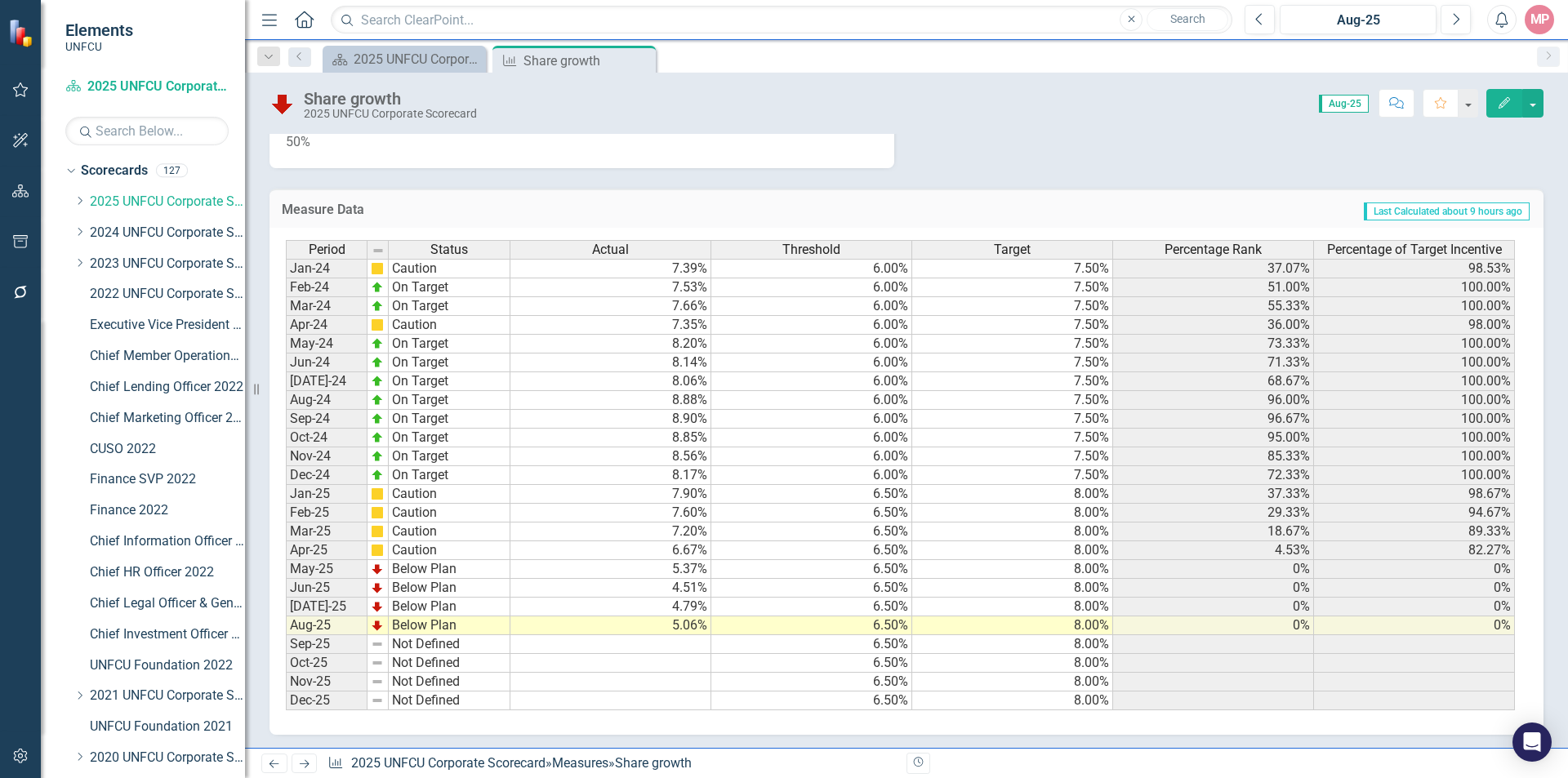
scroll to position [676, 0]
click at [641, 60] on icon at bounding box center [640, 61] width 9 height 9
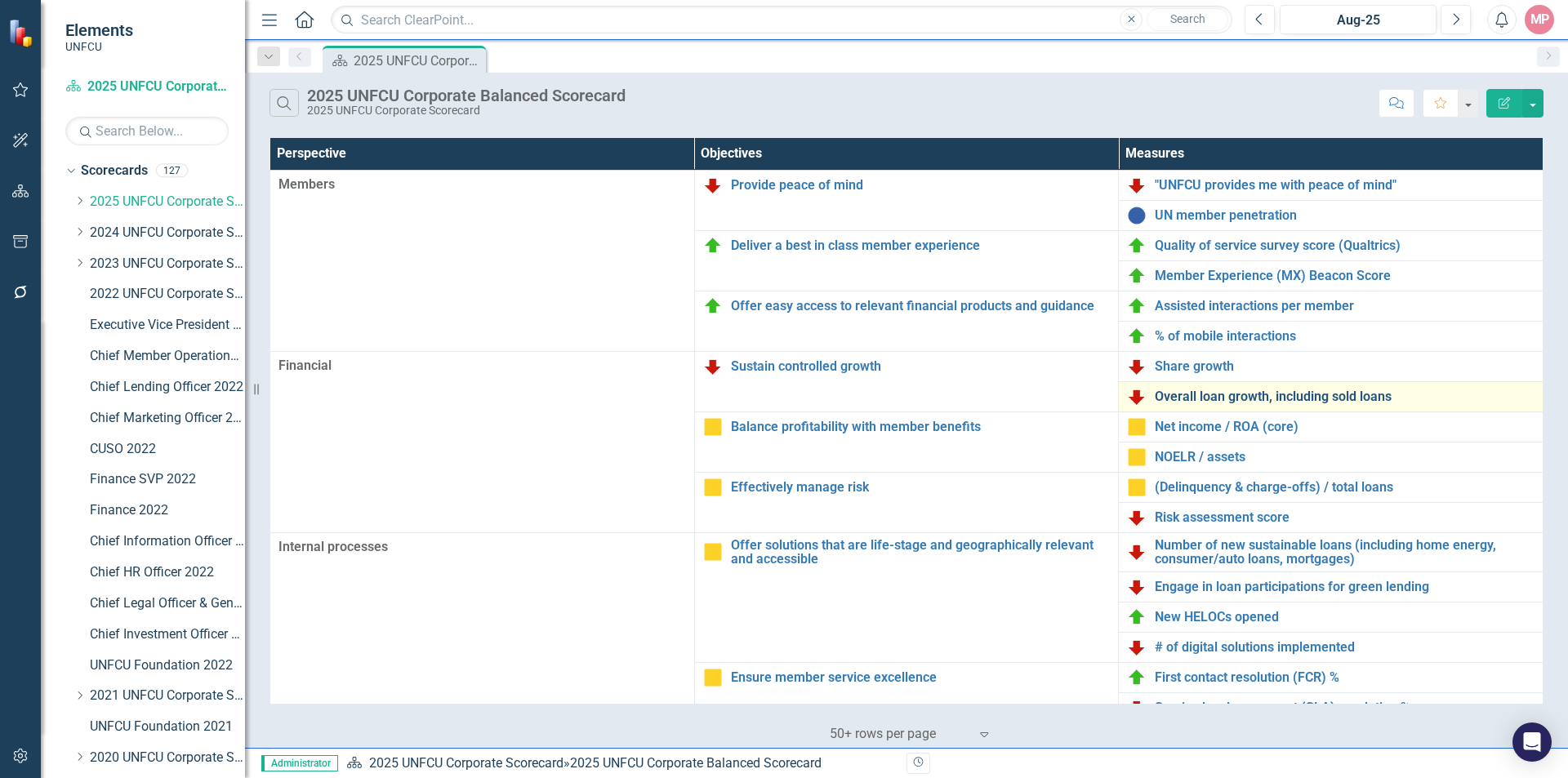
click at [1247, 401] on link "Overall loan growth, including sold loans" at bounding box center [1344, 397] width 380 height 15
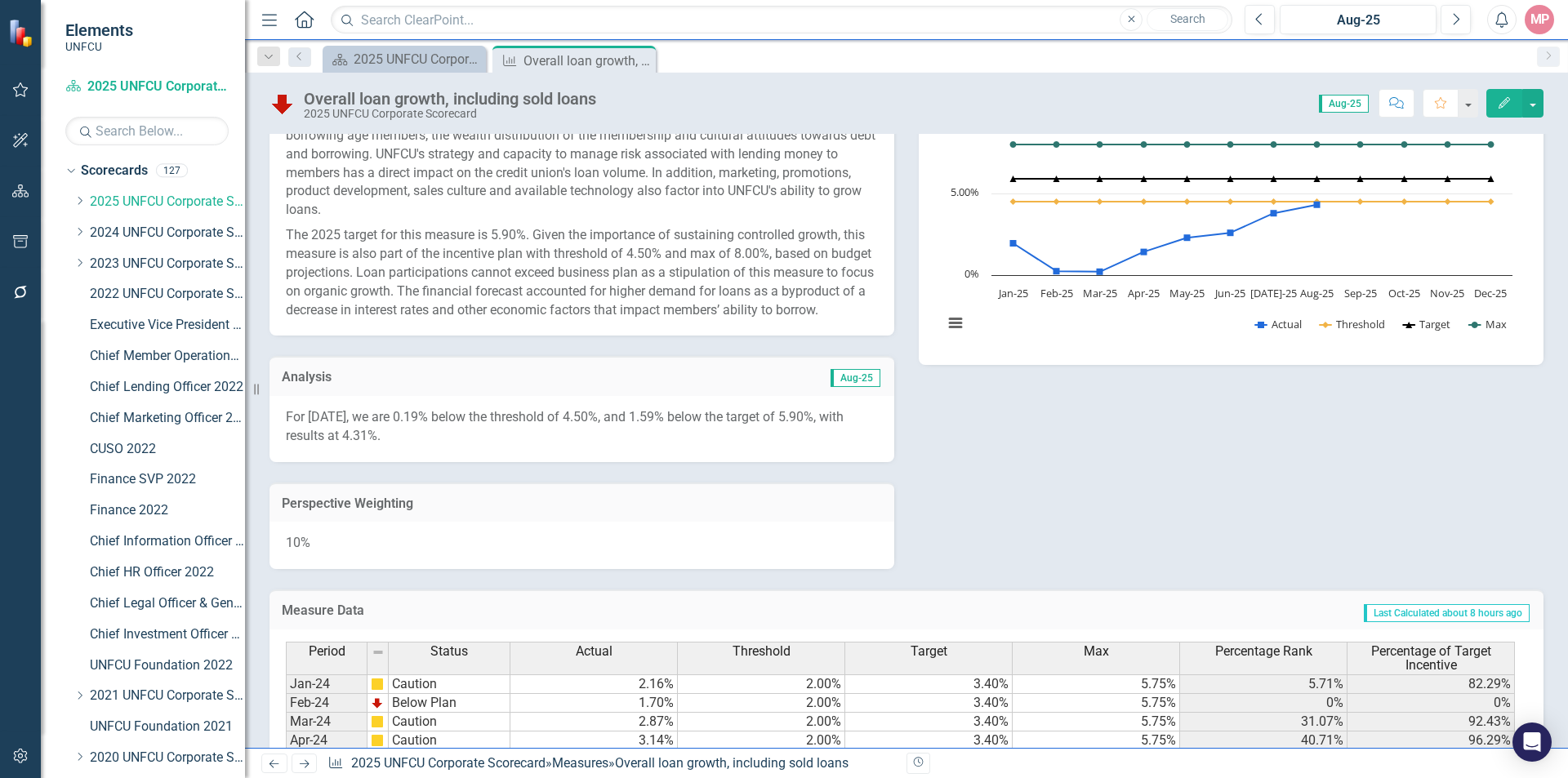
scroll to position [764, 0]
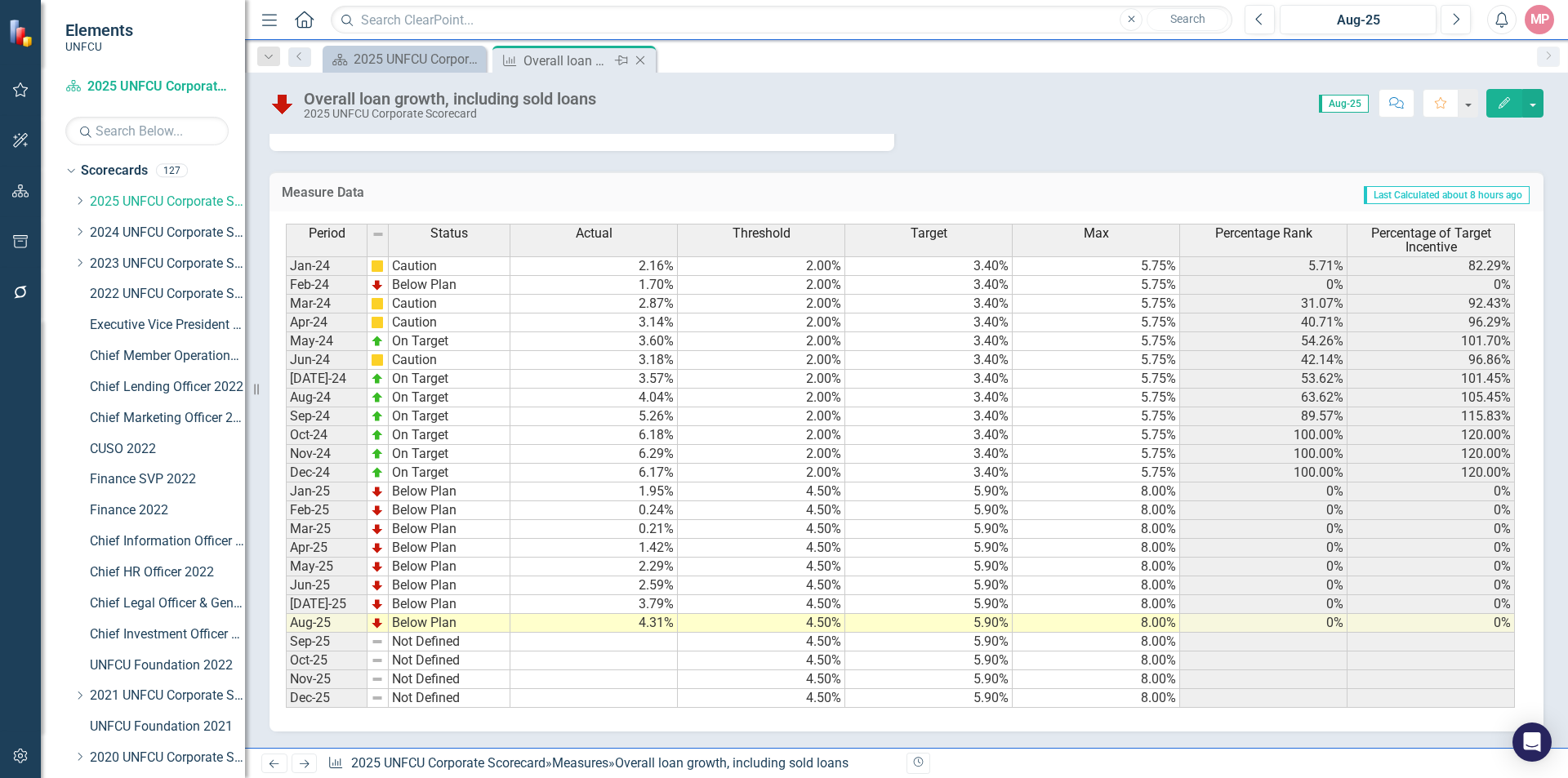
click at [637, 59] on icon "Close" at bounding box center [640, 60] width 17 height 13
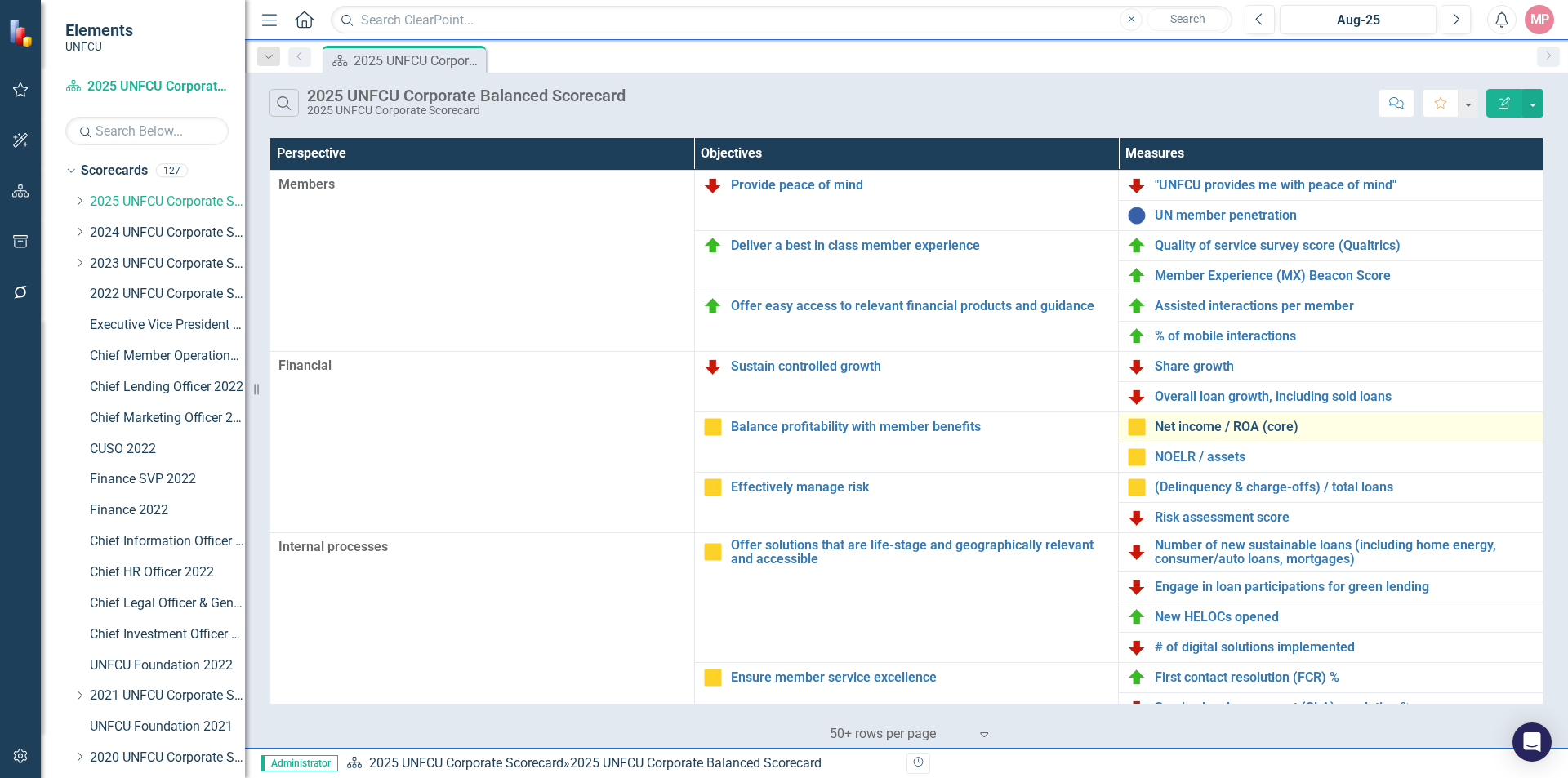
click at [1213, 430] on link "Net income / ROA (core)" at bounding box center [1344, 427] width 380 height 15
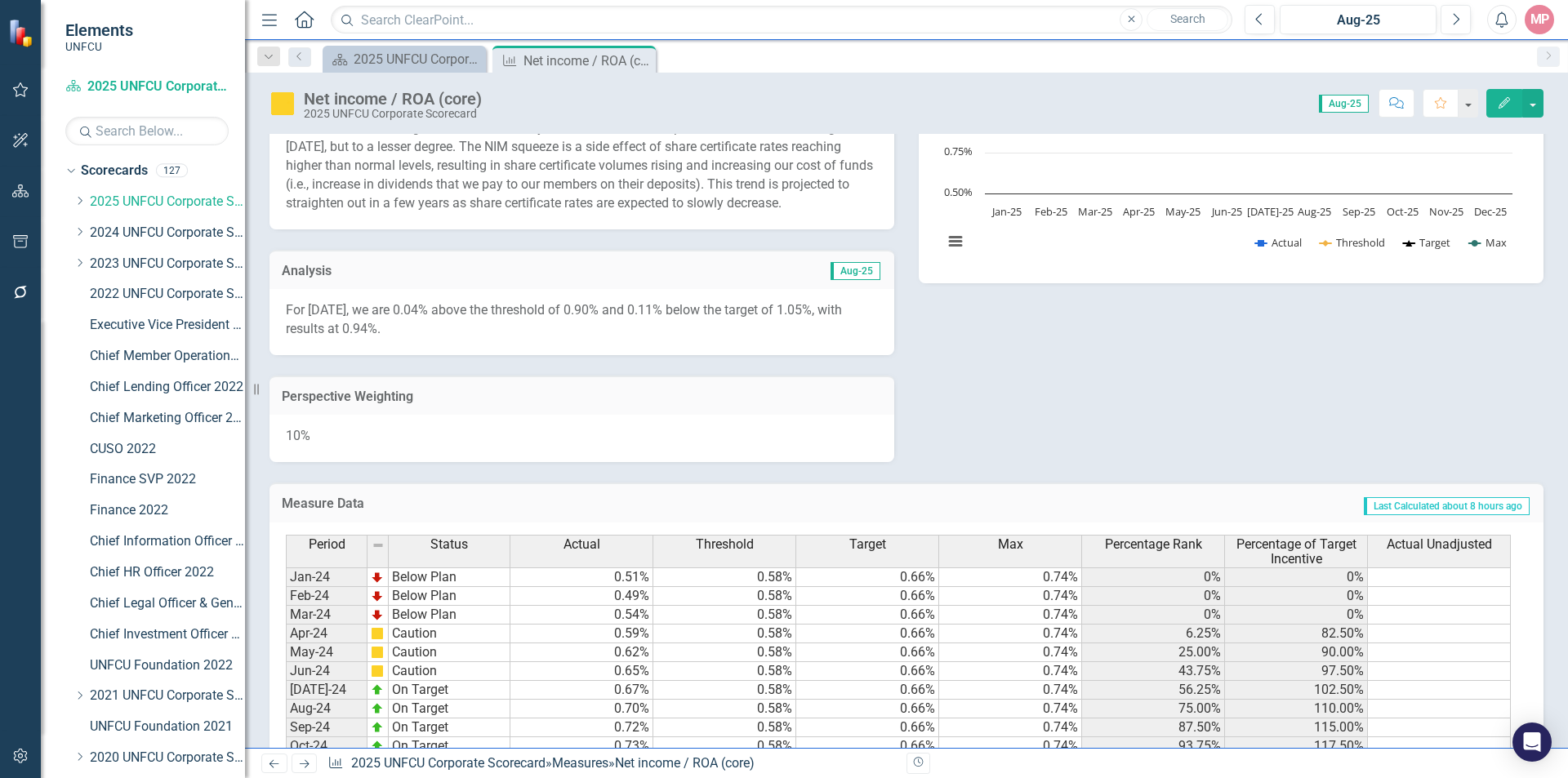
scroll to position [720, 0]
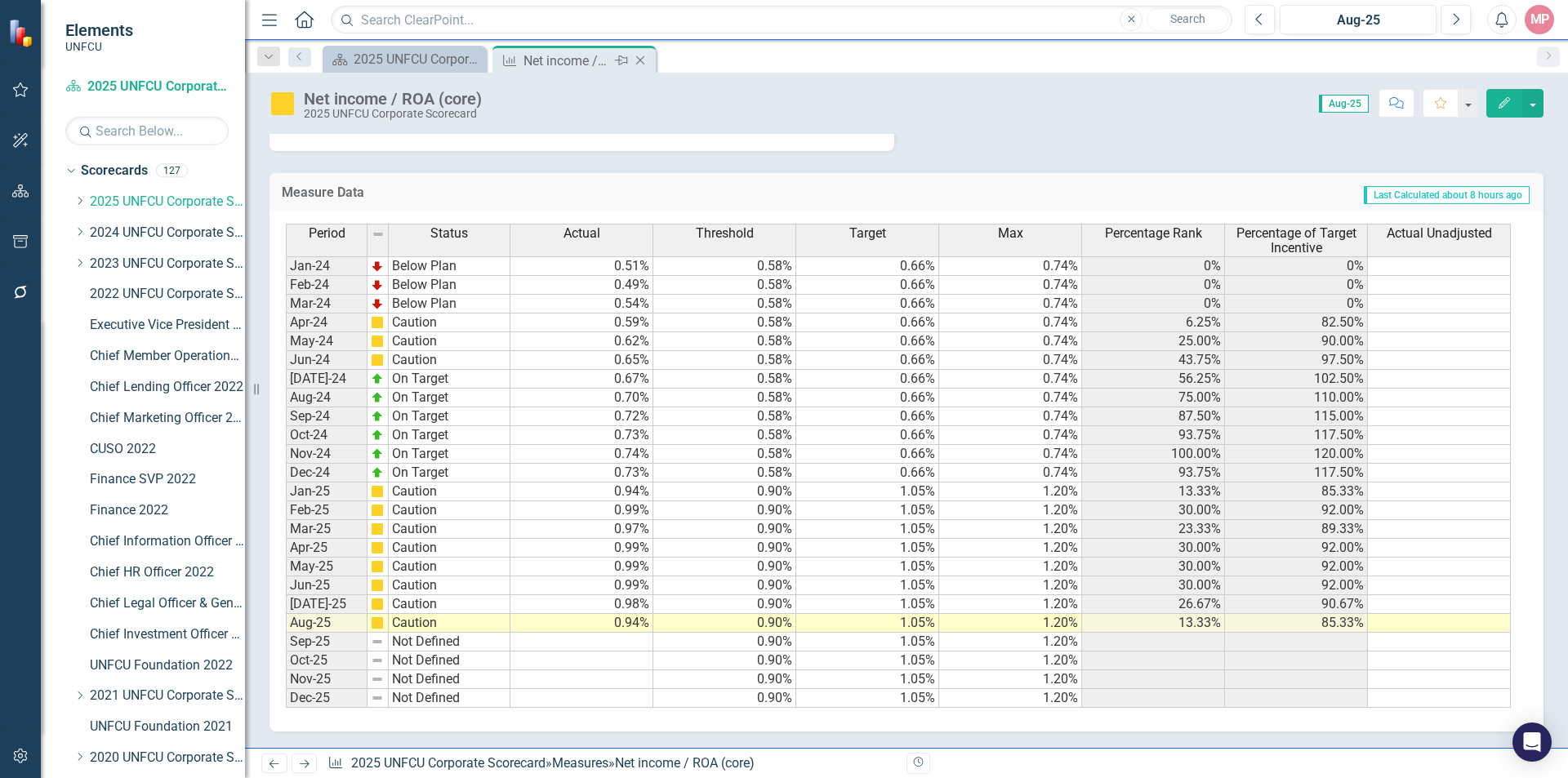
click at [646, 61] on icon "Close" at bounding box center [640, 60] width 17 height 13
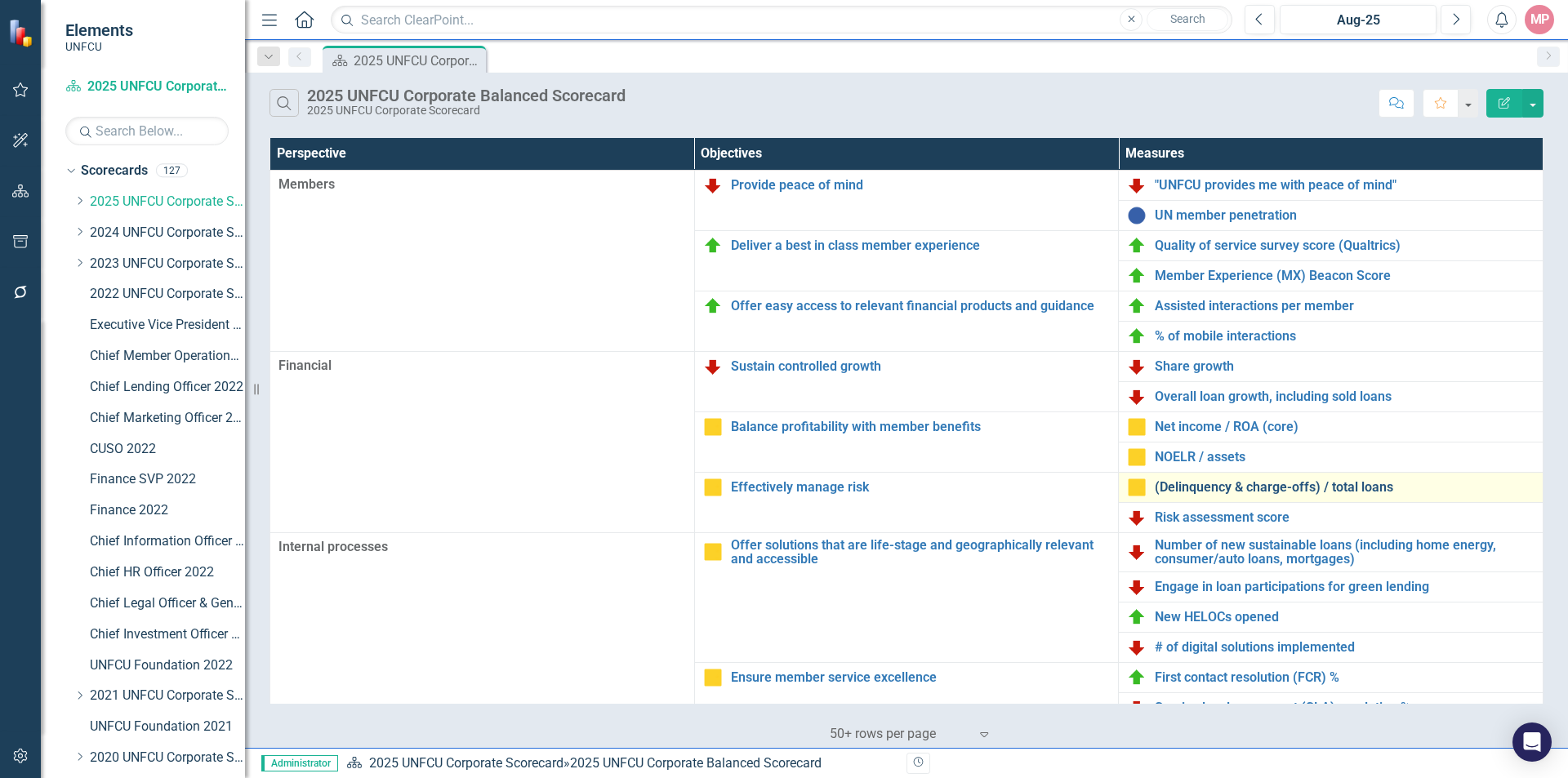
click at [1319, 490] on link "(Delinquency & charge-offs) / total loans" at bounding box center [1344, 487] width 380 height 15
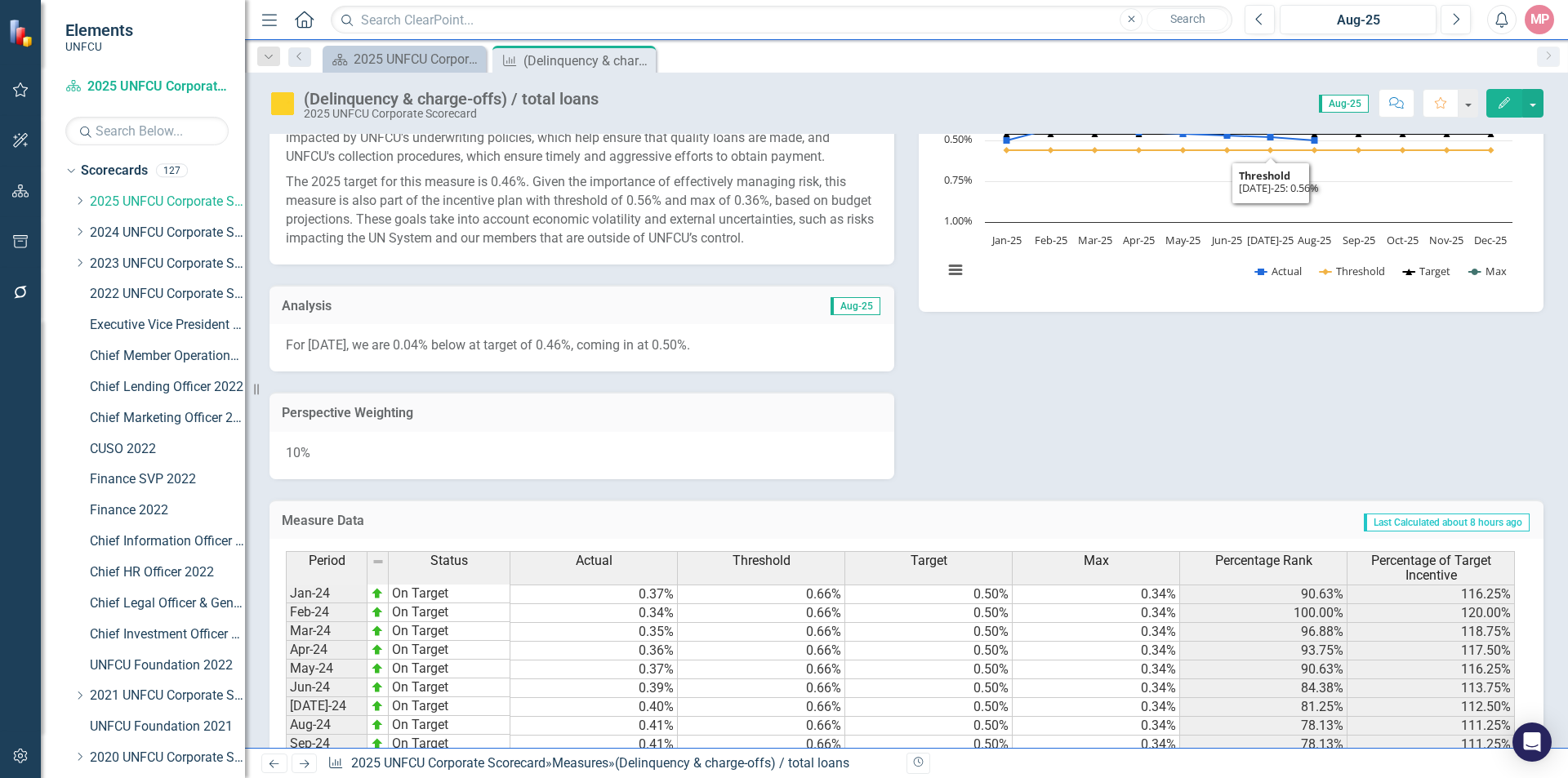
scroll to position [707, 0]
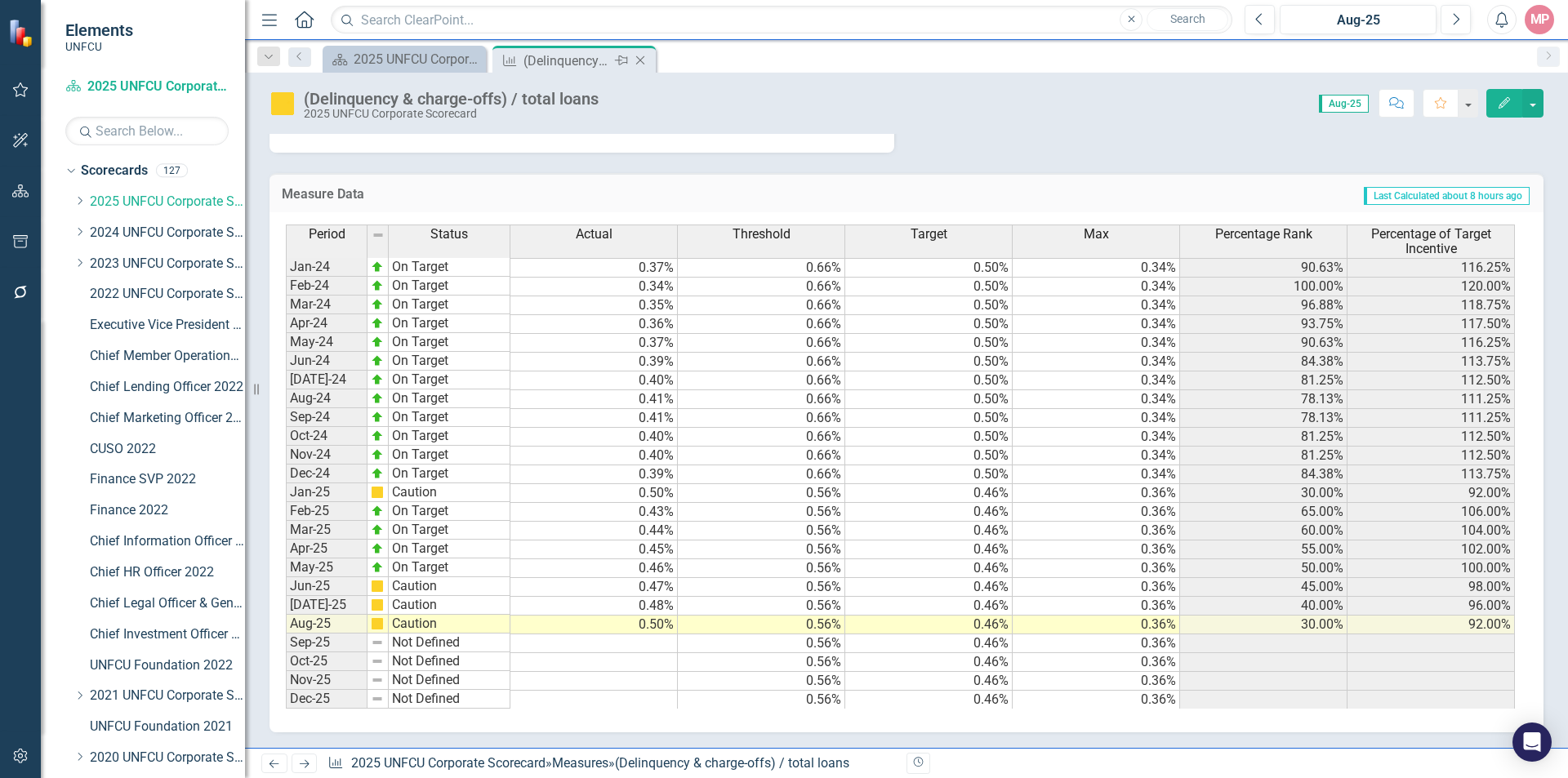
click at [639, 63] on icon "Close" at bounding box center [640, 60] width 17 height 13
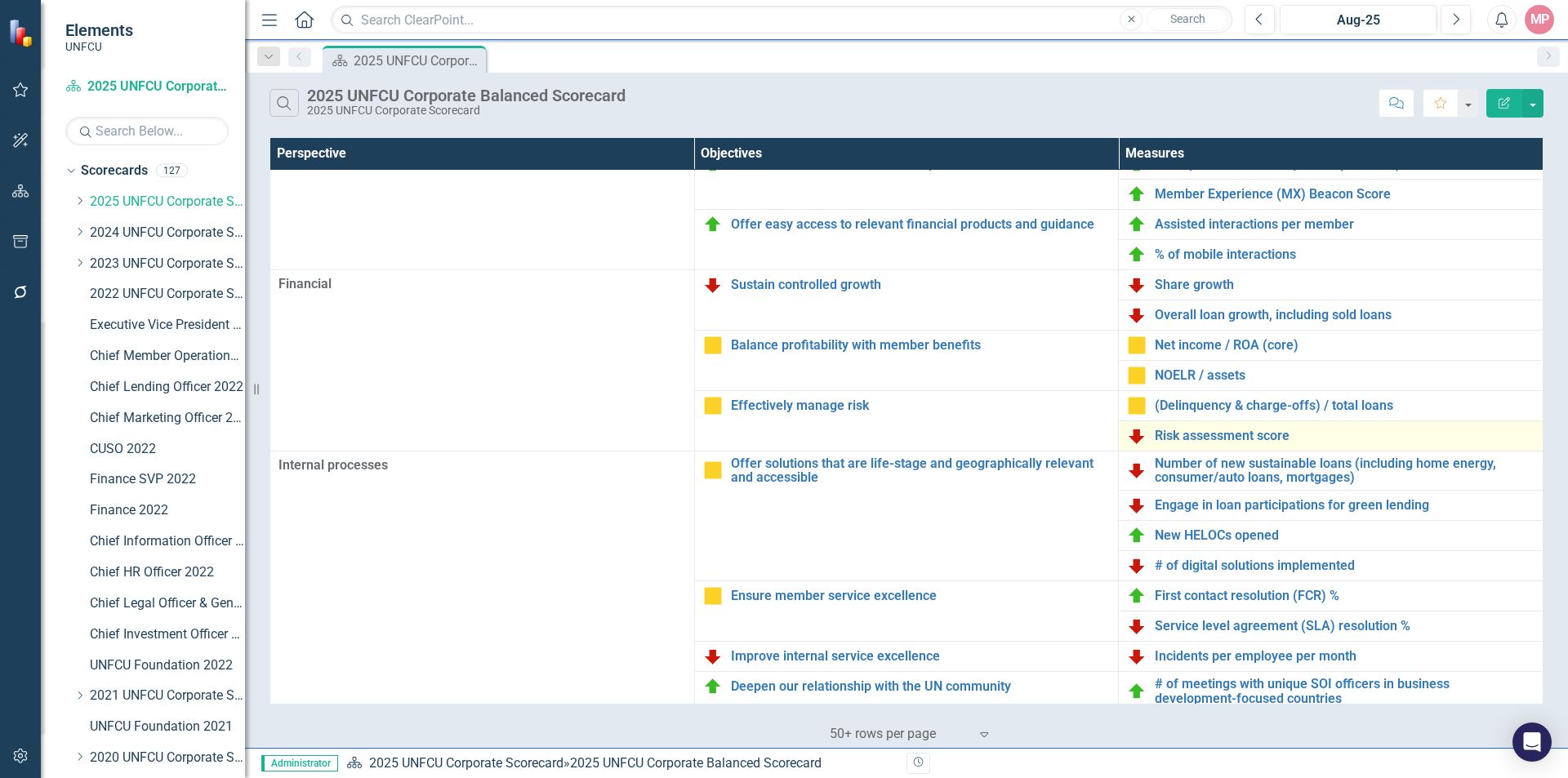
scroll to position [163, 0]
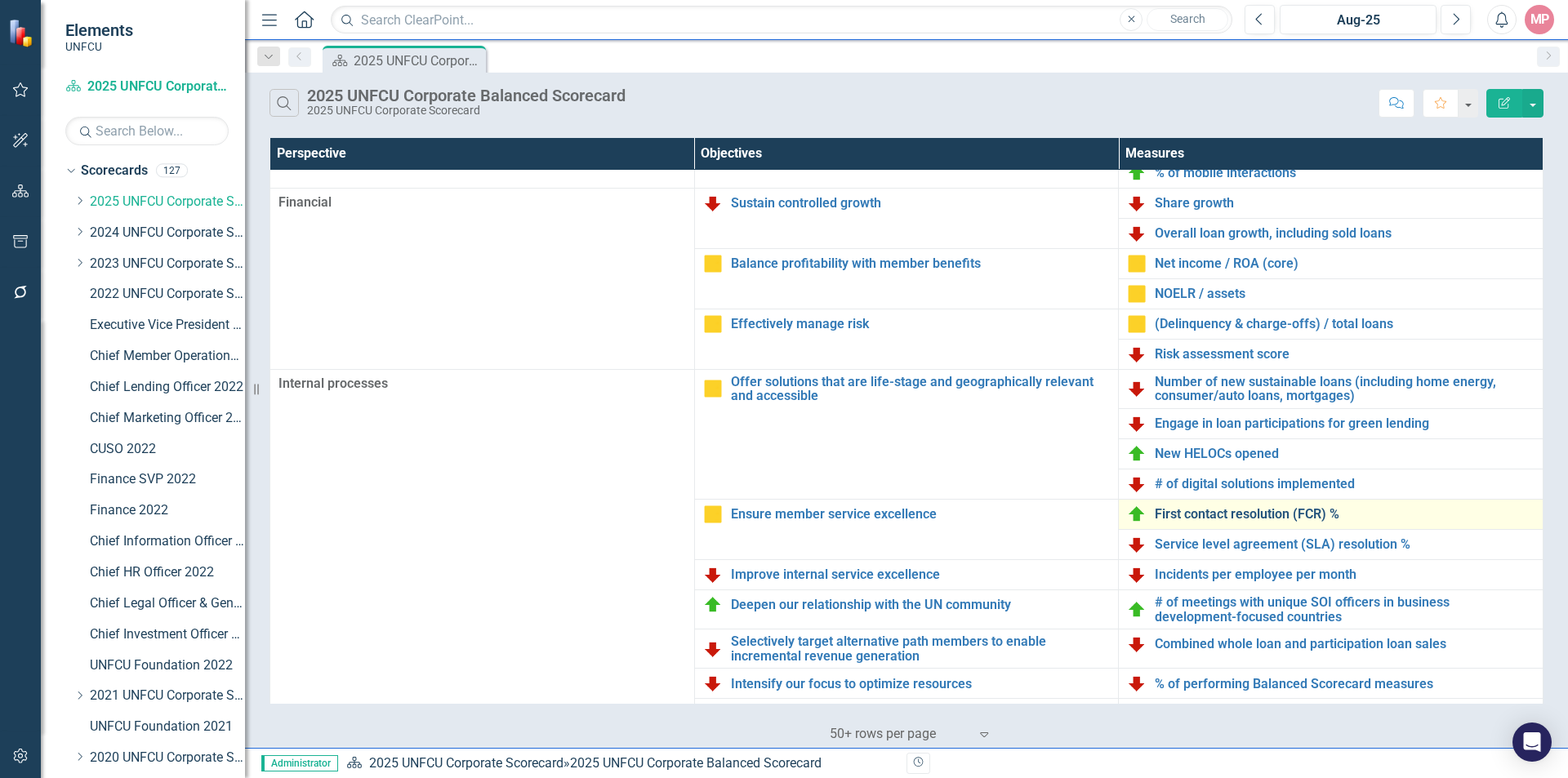
click at [1224, 513] on link "First contact resolution (FCR) %" at bounding box center [1344, 514] width 380 height 15
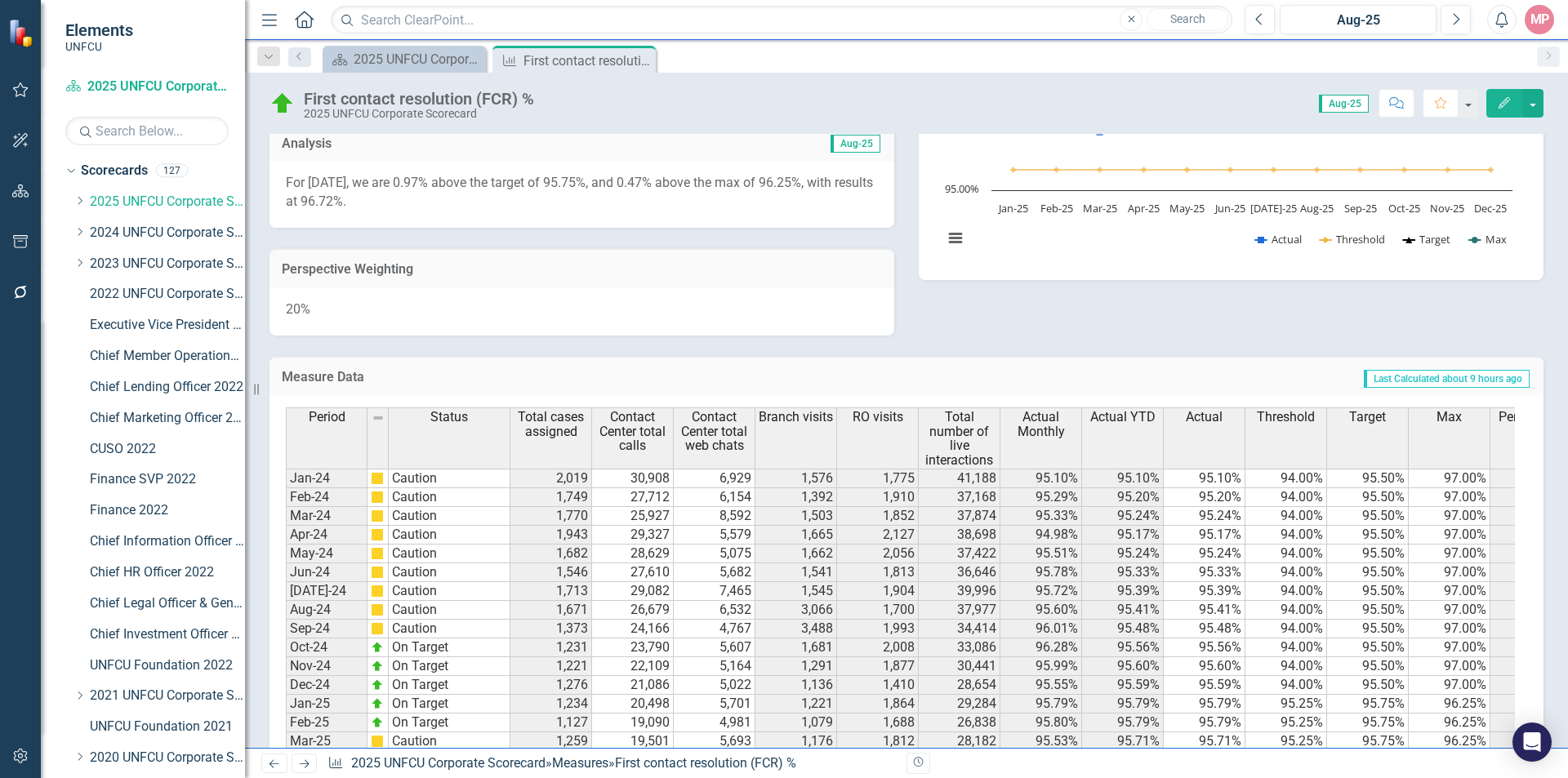
scroll to position [636, 0]
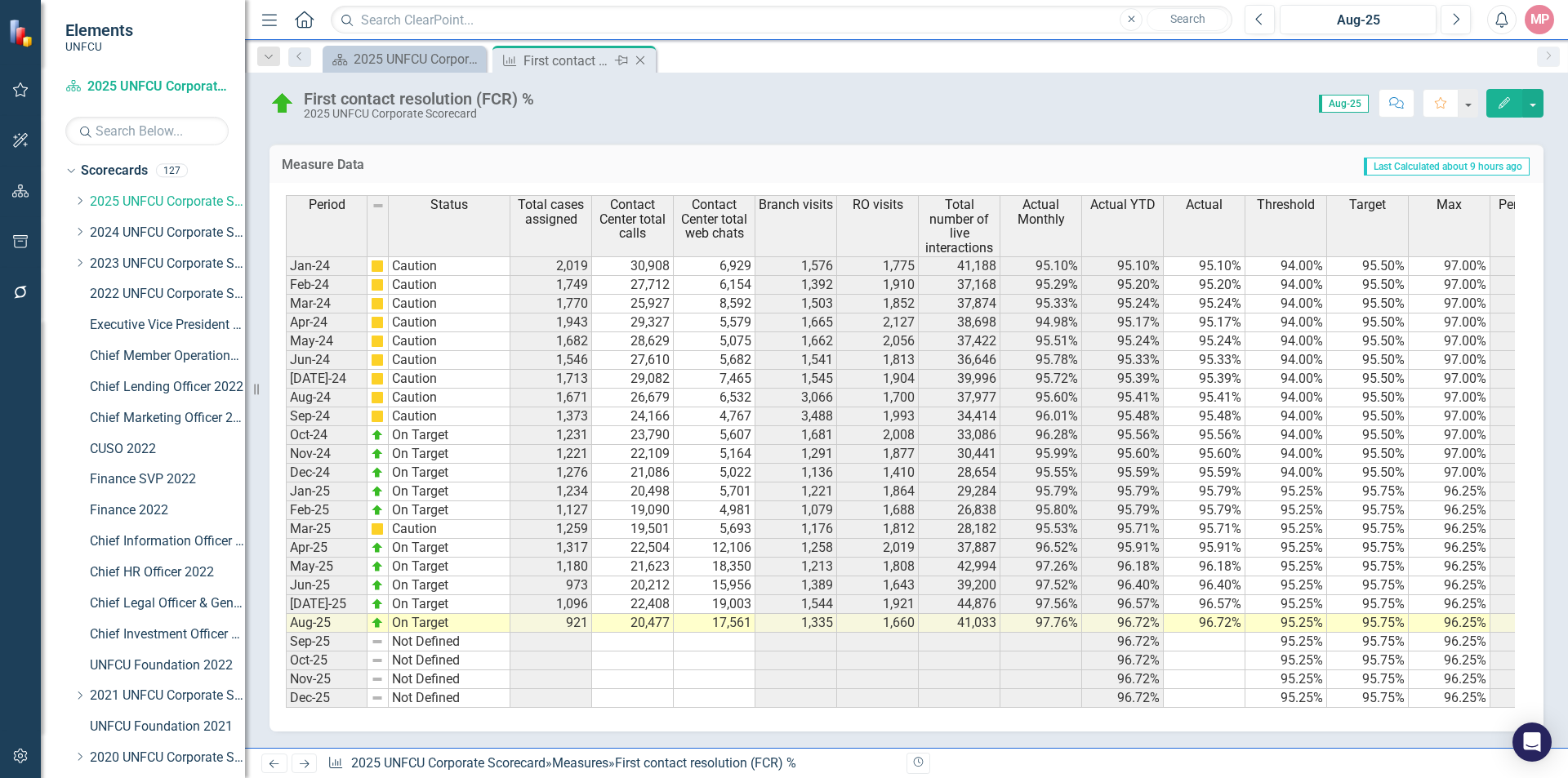
click at [641, 61] on icon "Close" at bounding box center [640, 60] width 17 height 13
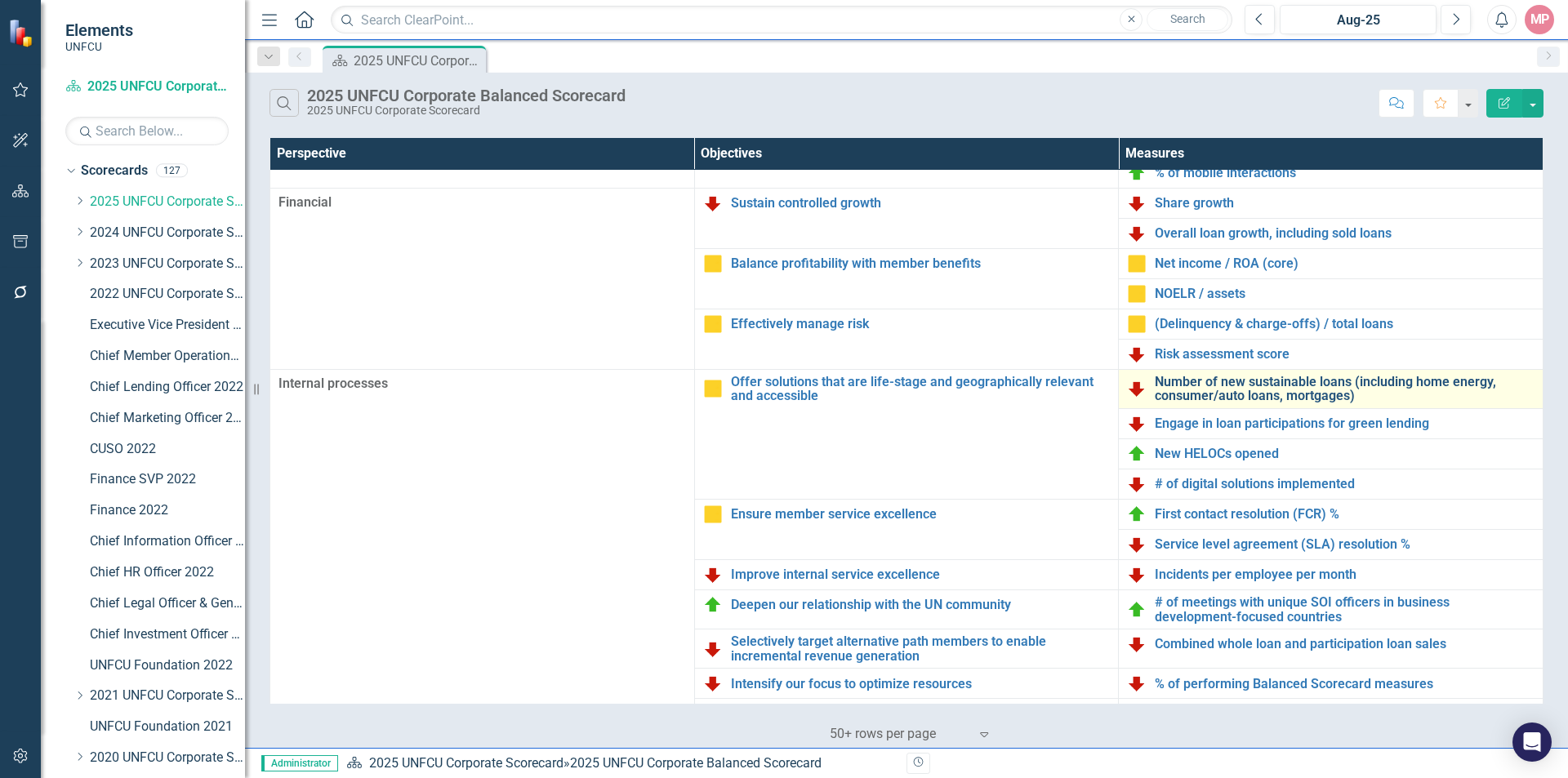
scroll to position [319, 0]
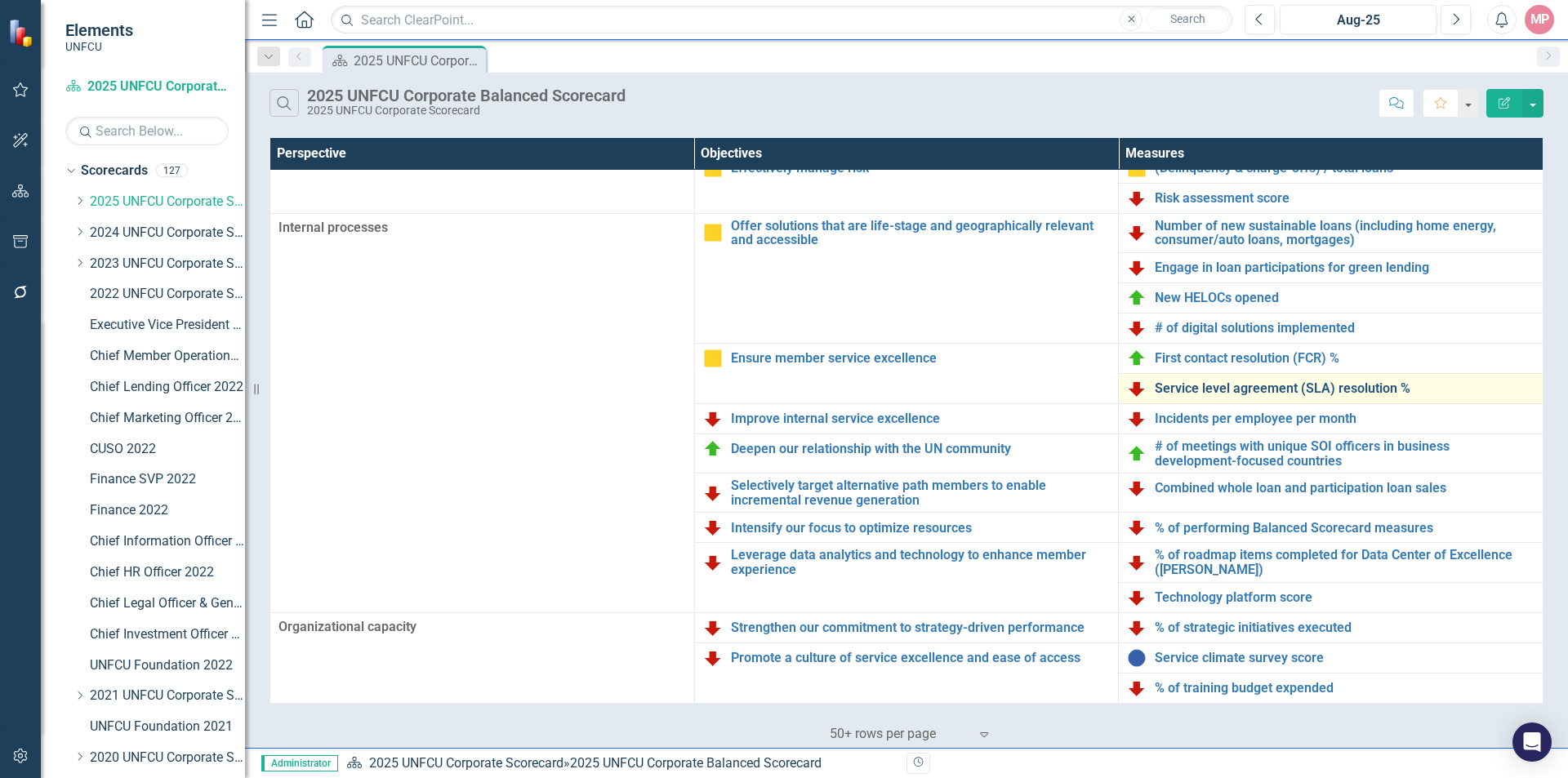
click at [1234, 387] on link "Service level agreement (SLA) resolution %" at bounding box center [1344, 388] width 380 height 15
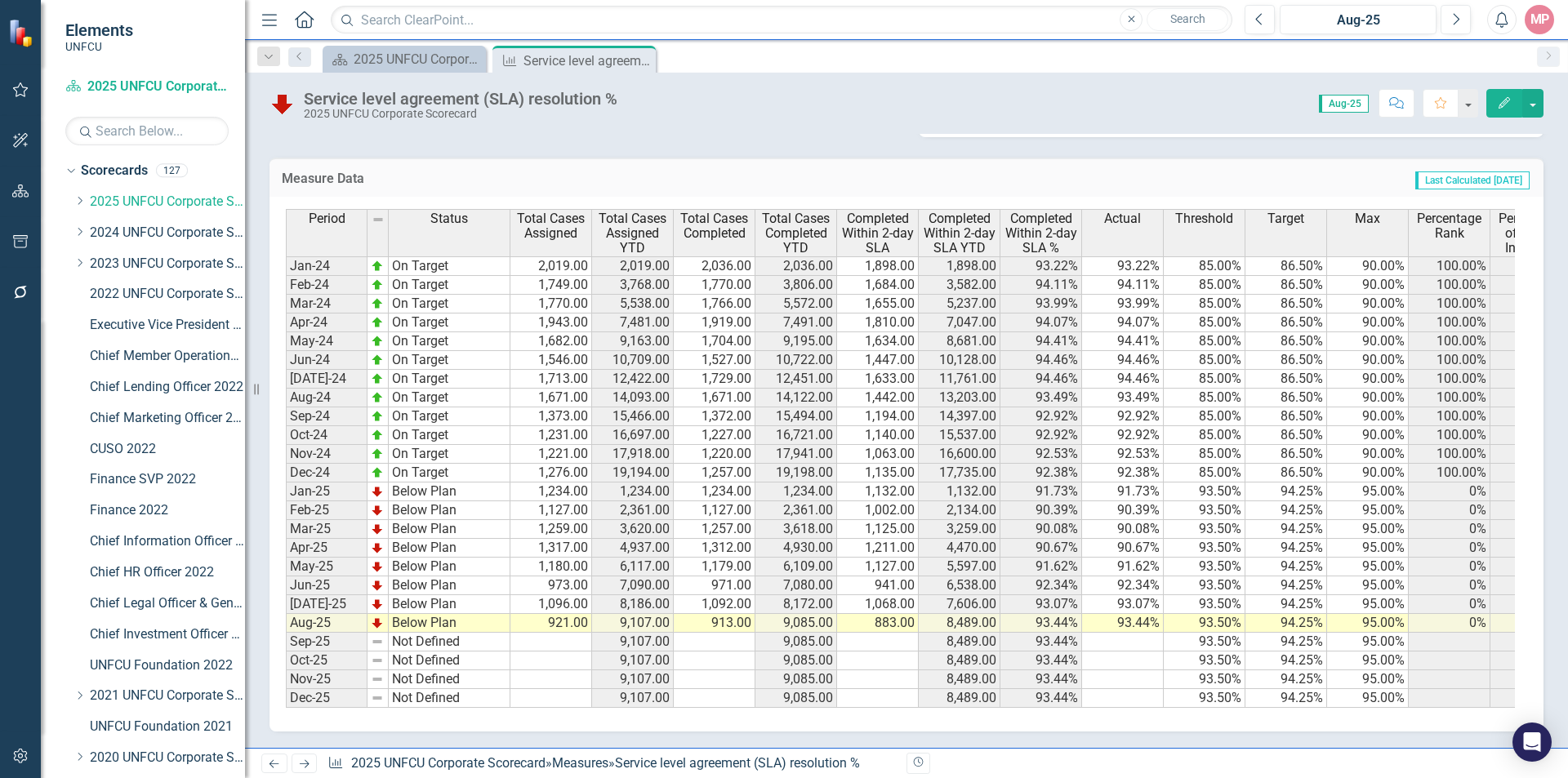
scroll to position [0, 57]
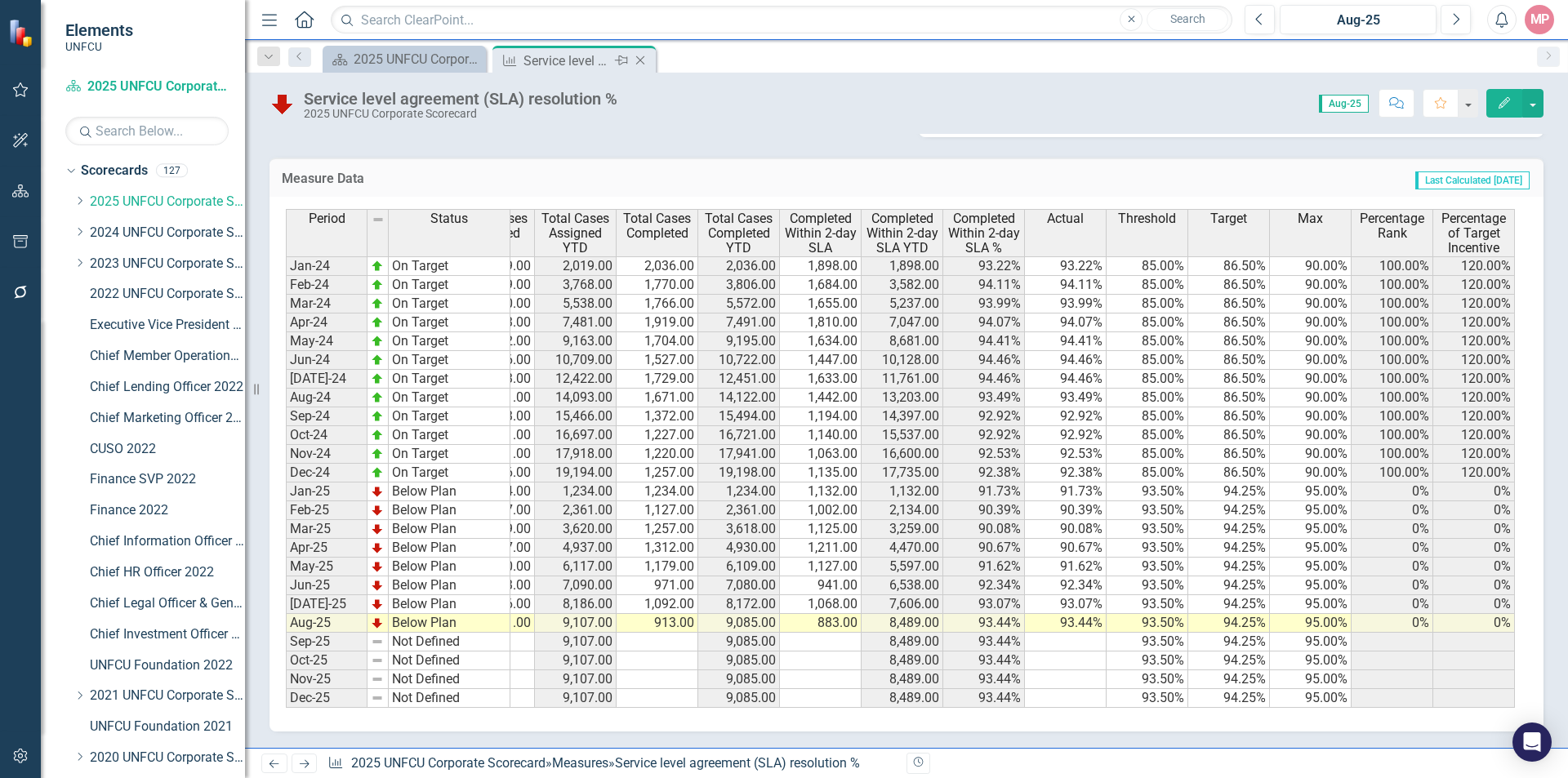
click at [638, 61] on icon "Close" at bounding box center [640, 60] width 17 height 13
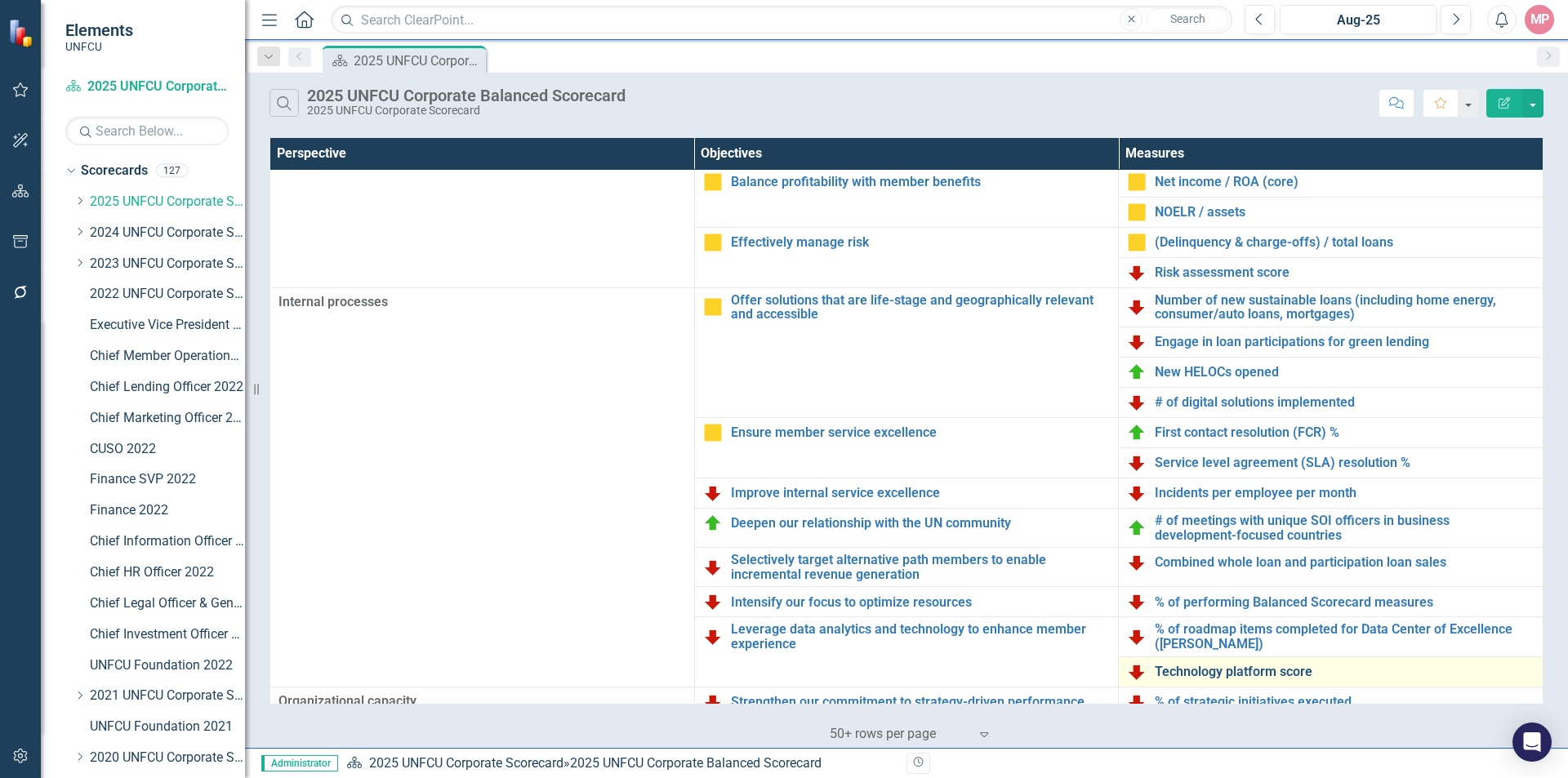
scroll to position [319, 0]
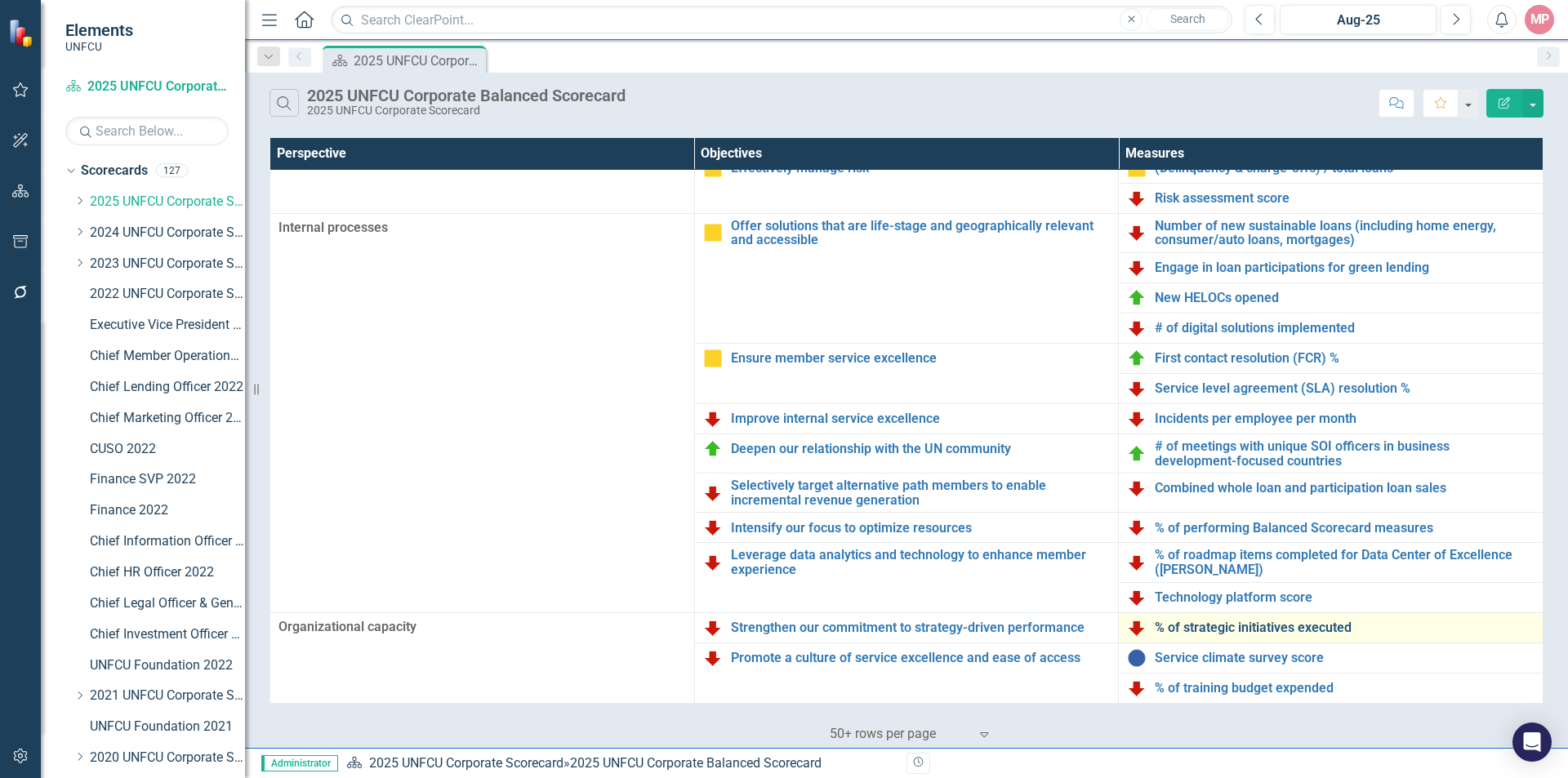
click at [1314, 626] on link "% of strategic initiatives executed" at bounding box center [1344, 628] width 380 height 15
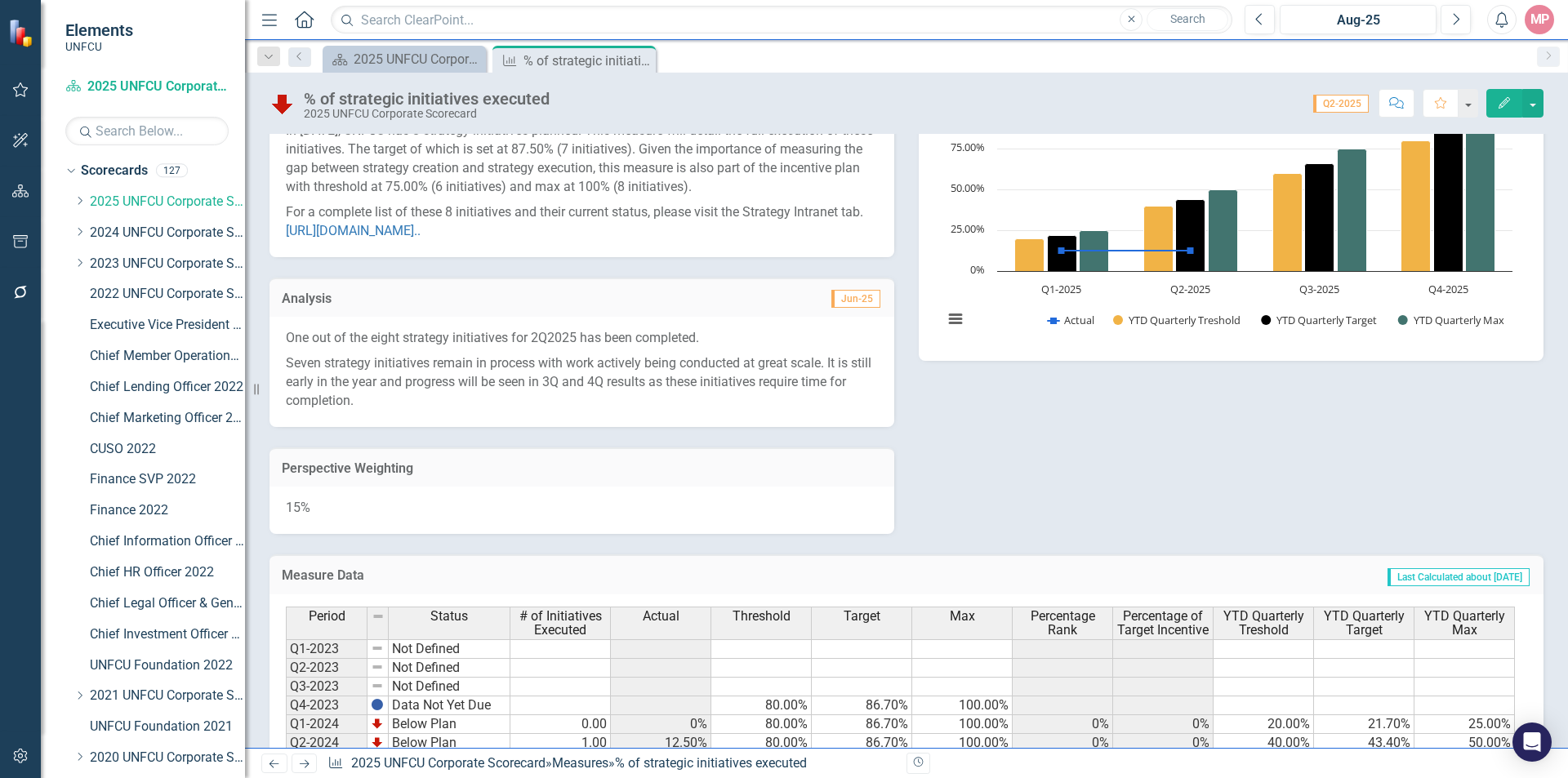
scroll to position [503, 0]
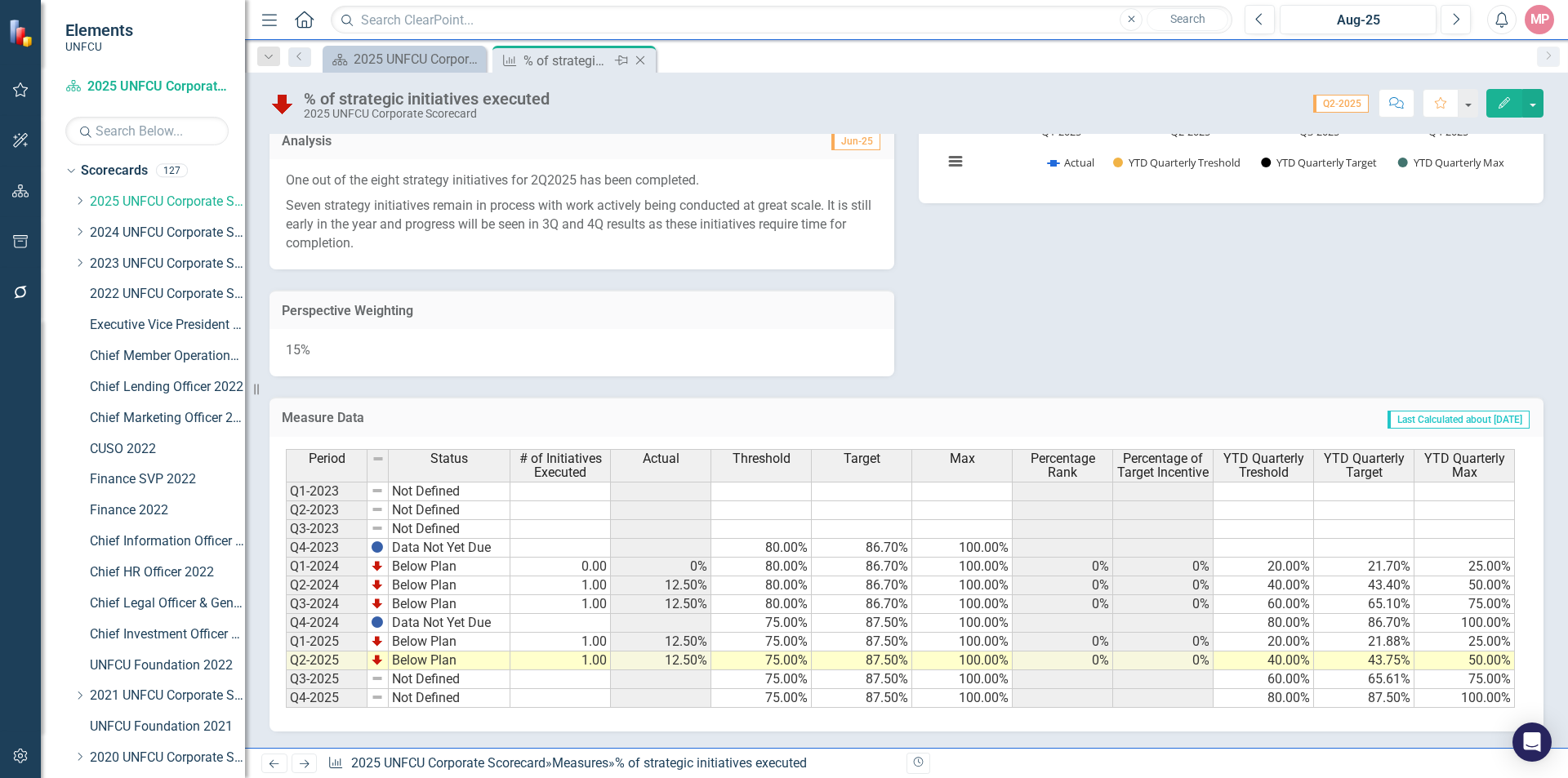
click at [646, 55] on icon "Close" at bounding box center [640, 60] width 17 height 13
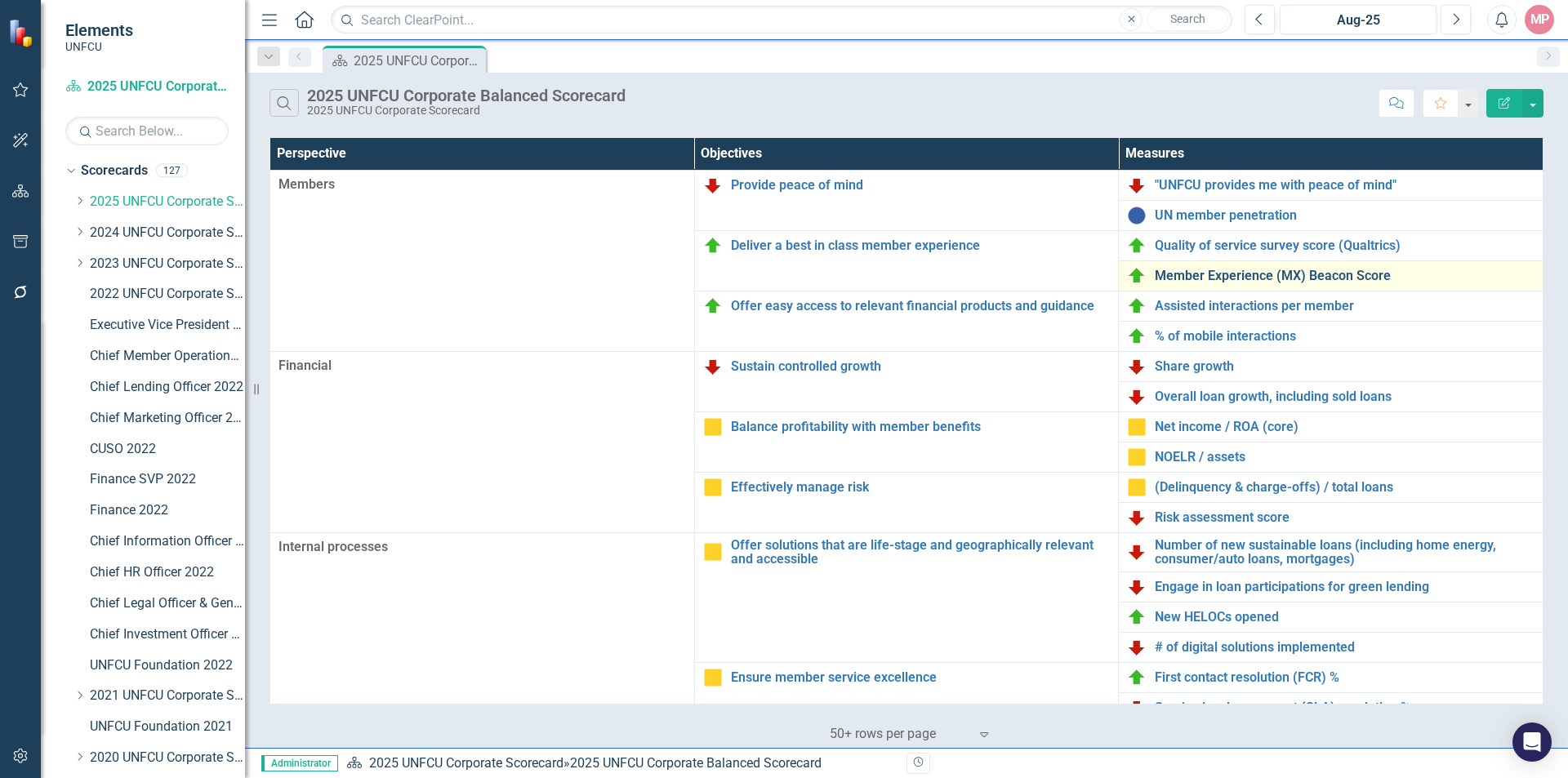
click at [1239, 273] on link "Member Experience (MX) Beacon Score" at bounding box center [1344, 276] width 380 height 15
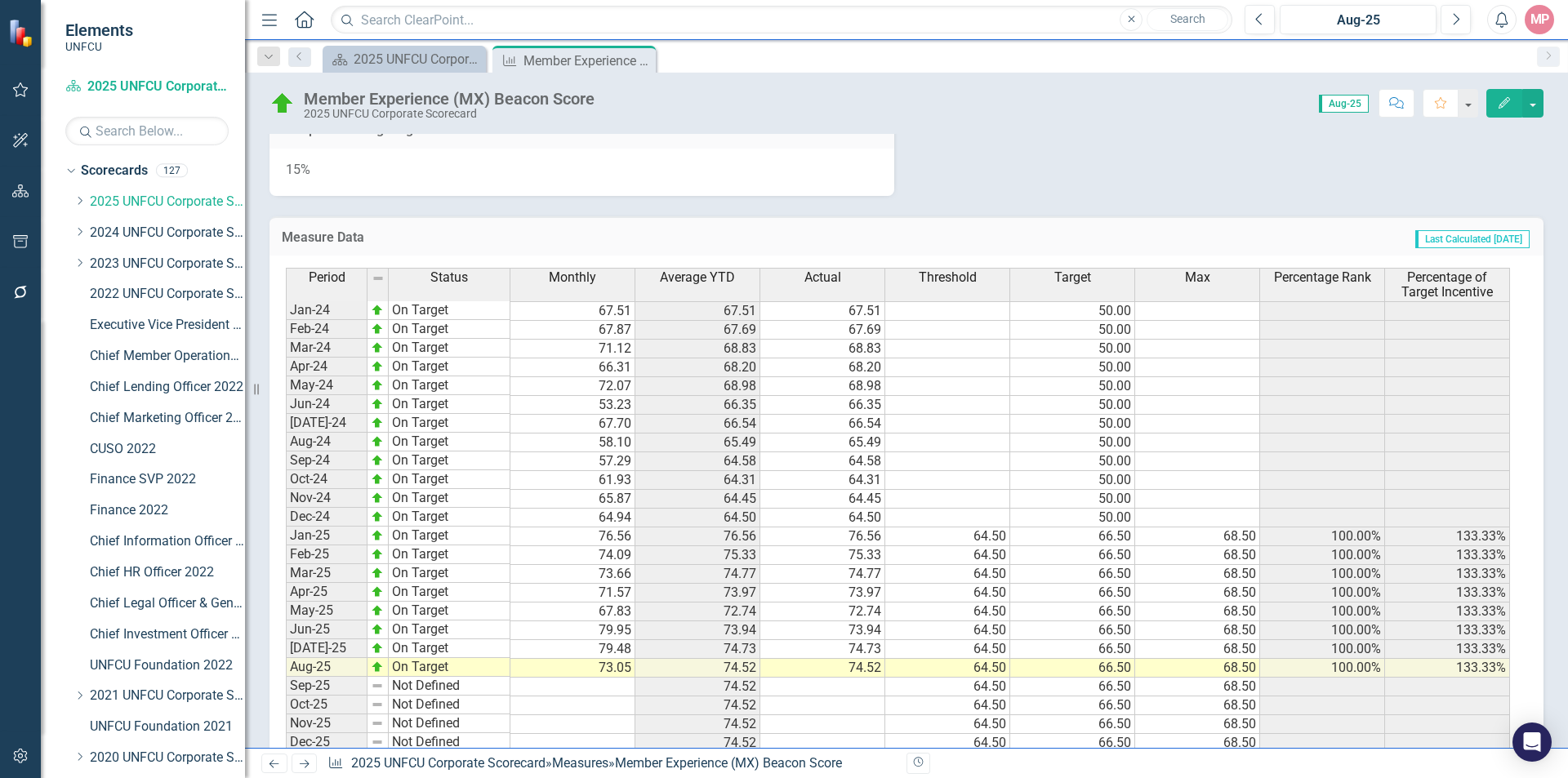
scroll to position [902, 0]
